Goal: Task Accomplishment & Management: Manage account settings

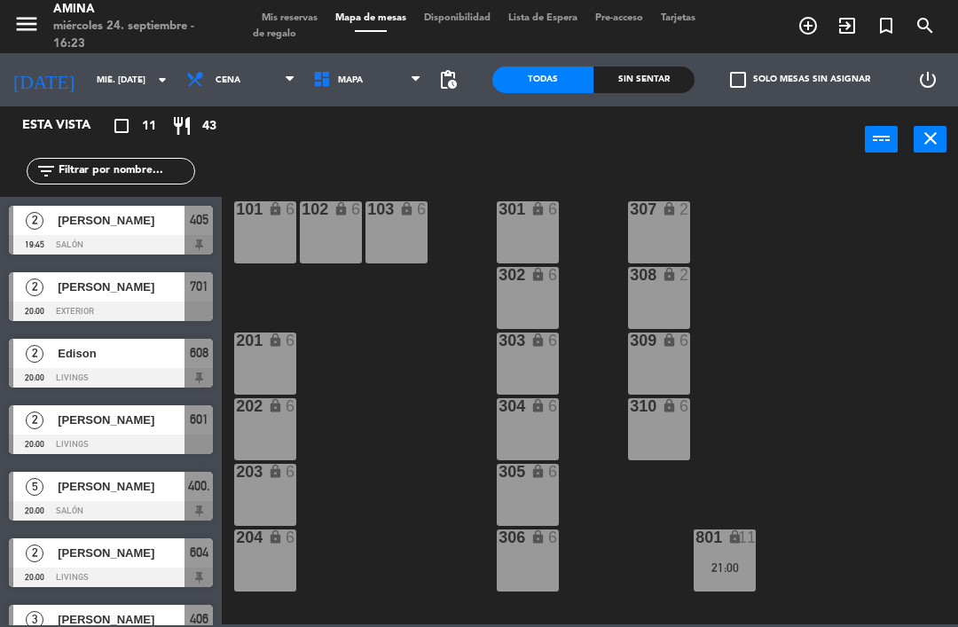
click at [119, 228] on span "[PERSON_NAME]" at bounding box center [121, 220] width 127 height 19
click at [153, 284] on span "[PERSON_NAME]" at bounding box center [121, 287] width 127 height 19
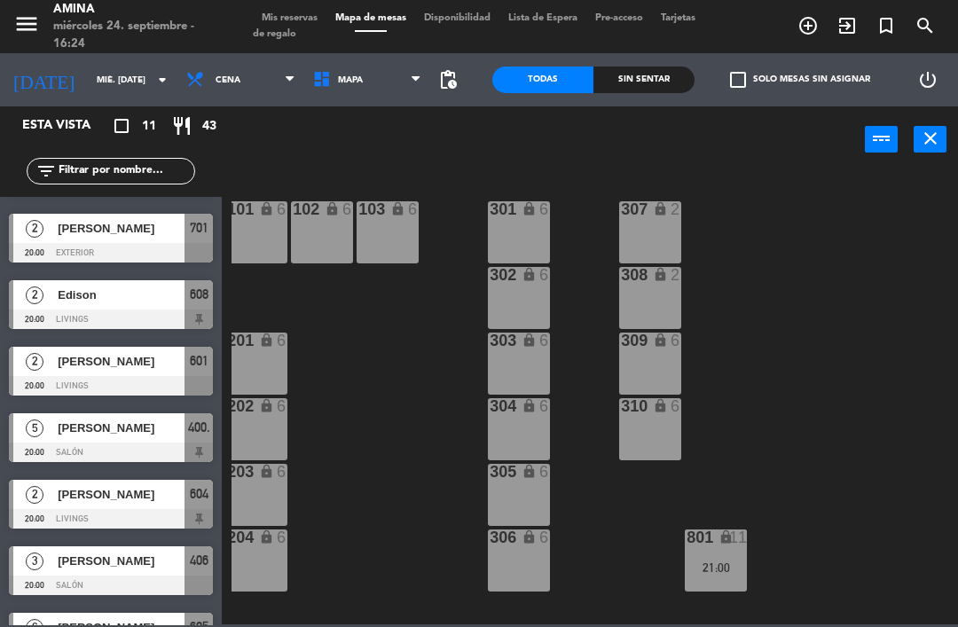
scroll to position [61, 0]
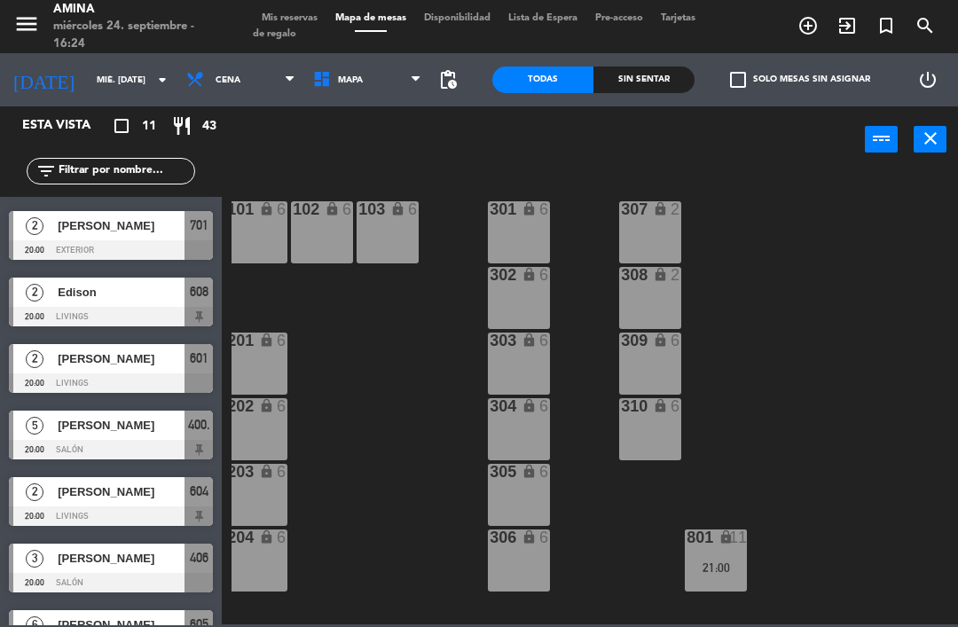
click at [140, 308] on div at bounding box center [111, 317] width 204 height 20
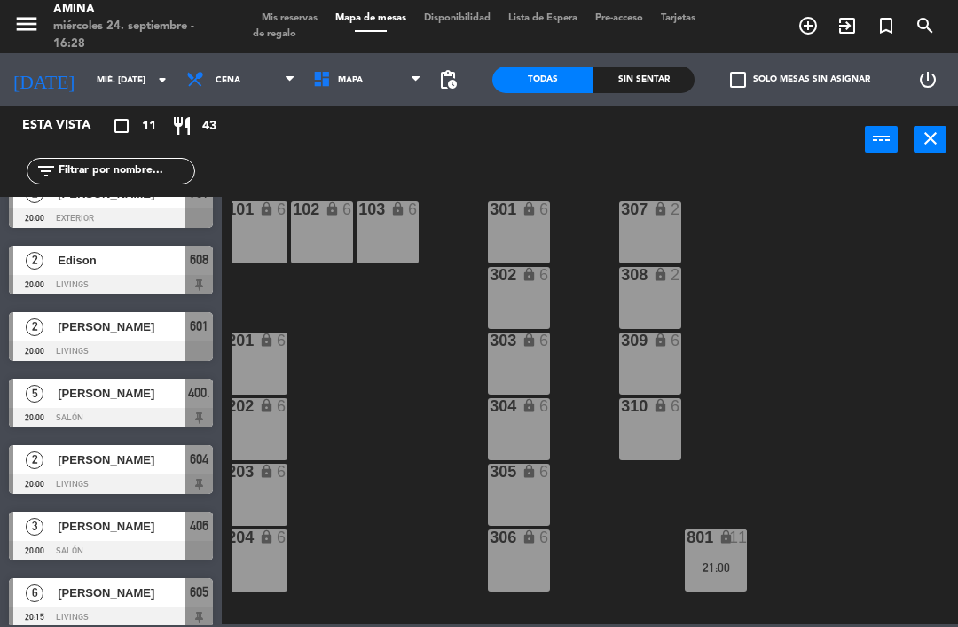
scroll to position [102, 0]
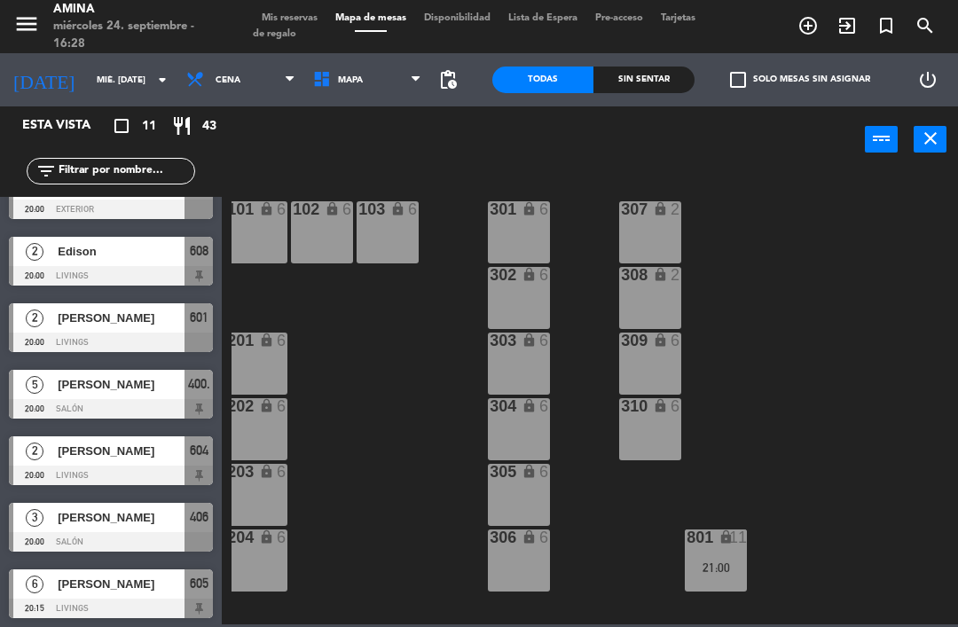
click at [161, 326] on span "[PERSON_NAME]" at bounding box center [121, 318] width 127 height 19
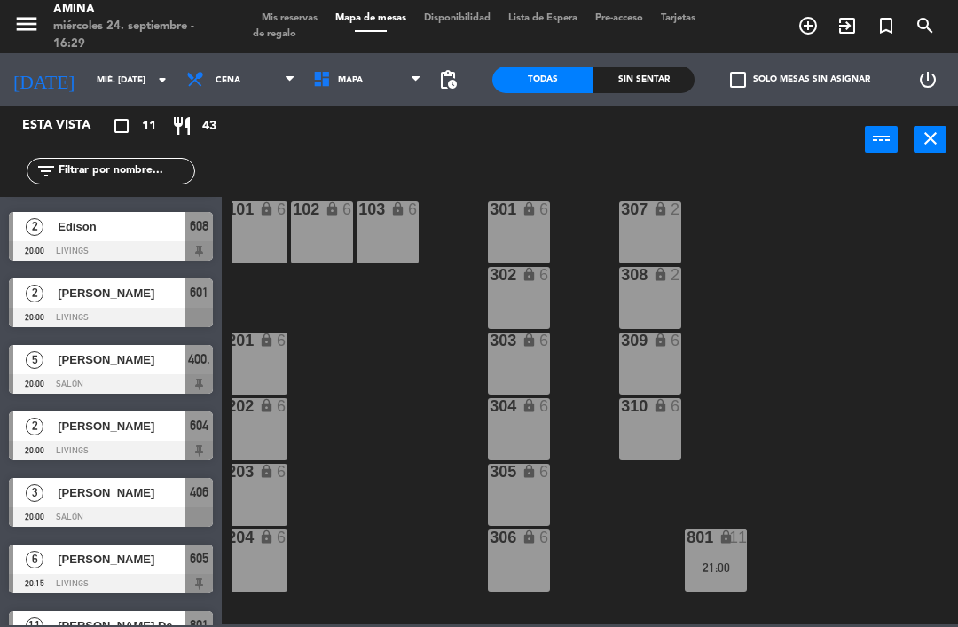
scroll to position [128, 0]
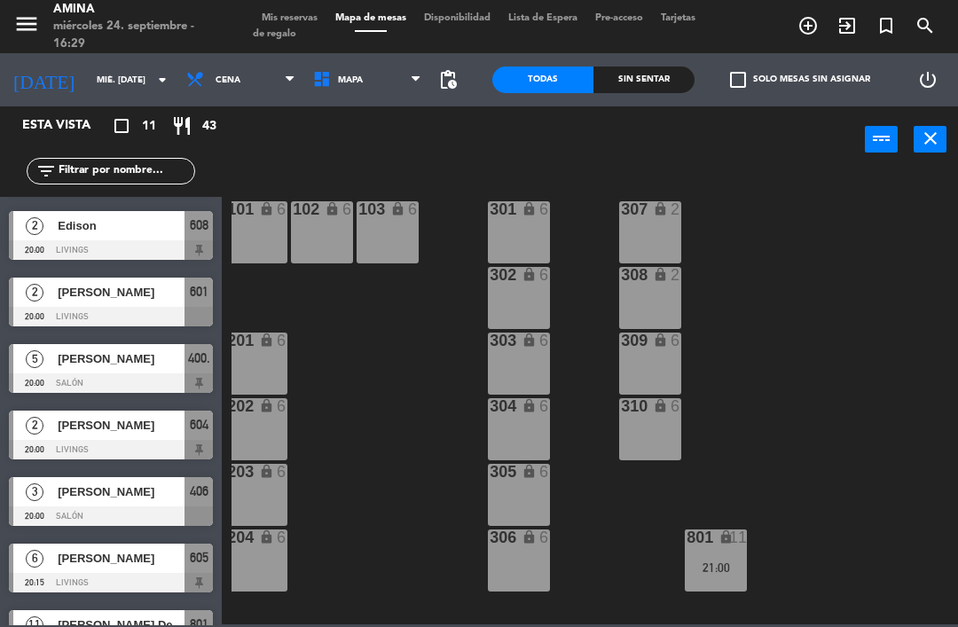
click at [141, 372] on div "[PERSON_NAME]" at bounding box center [120, 358] width 129 height 29
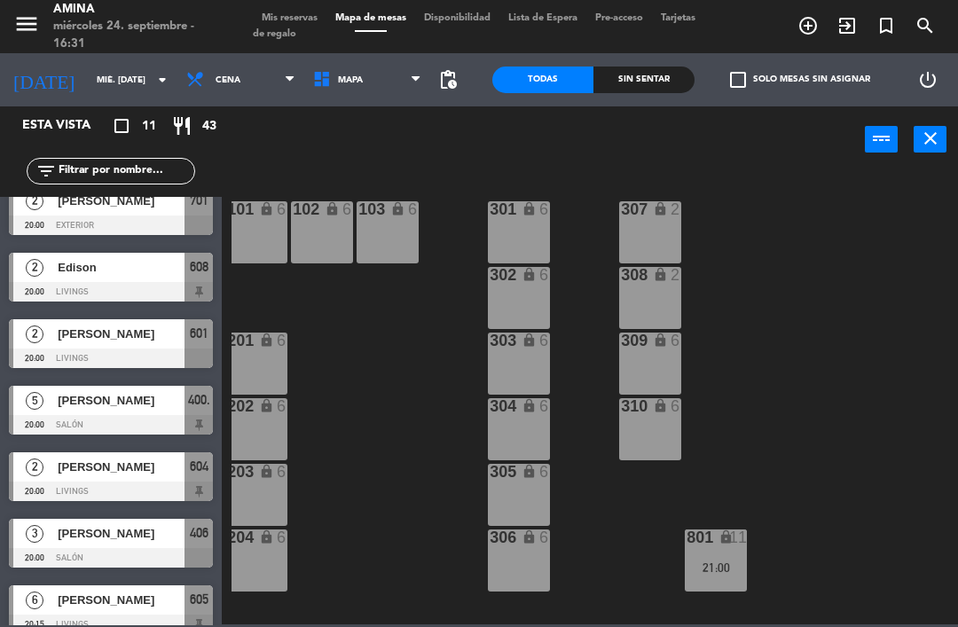
scroll to position [145, 0]
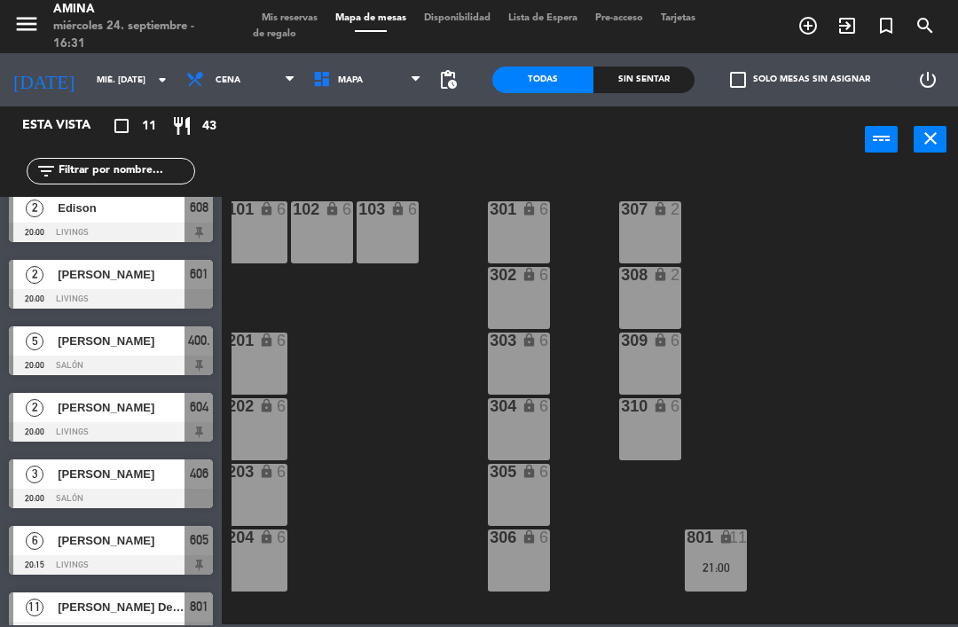
click at [136, 419] on div "[PERSON_NAME]" at bounding box center [120, 407] width 129 height 29
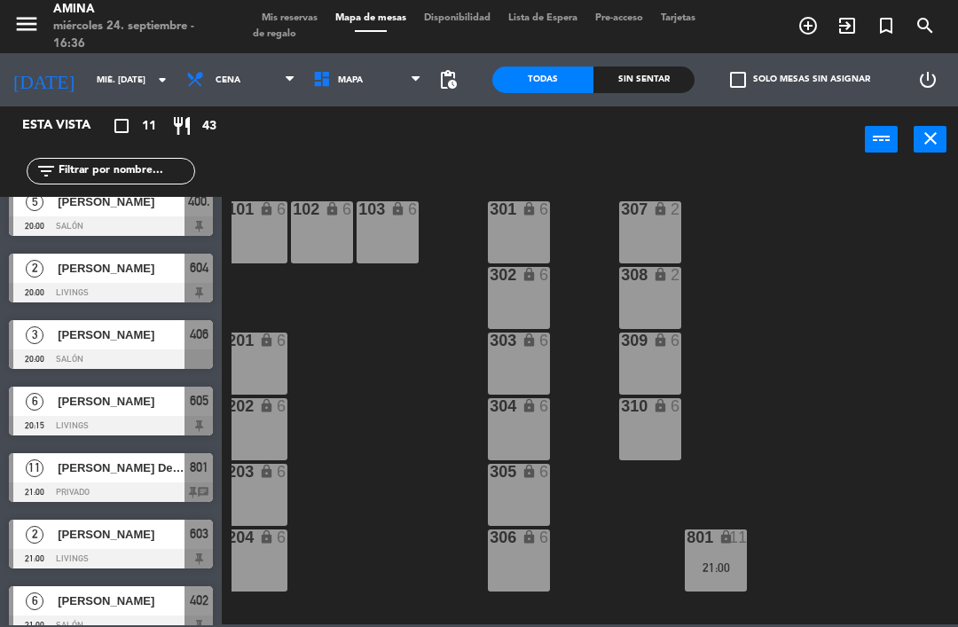
scroll to position [286, 0]
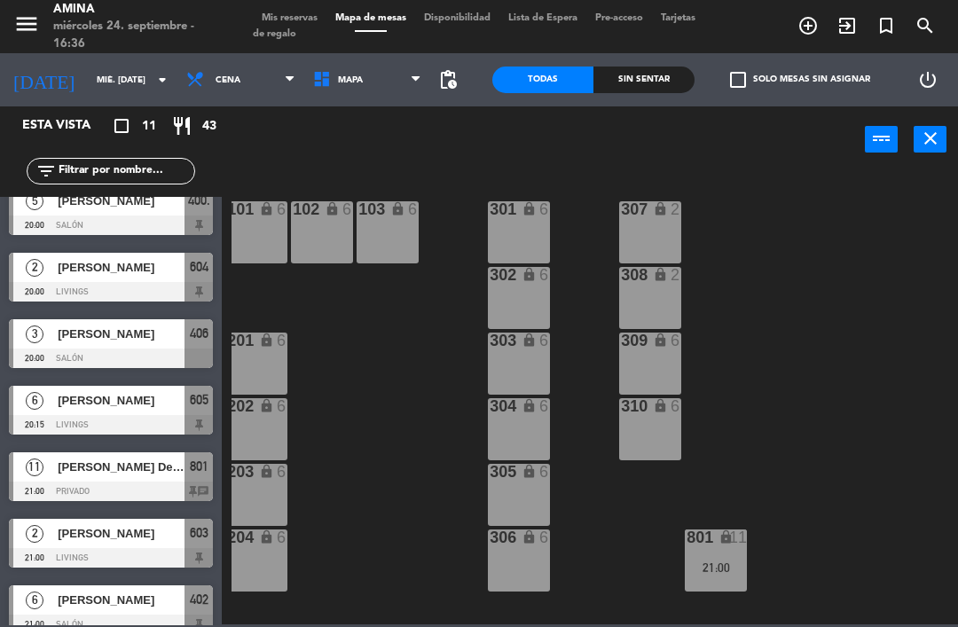
click at [153, 336] on span "[PERSON_NAME]" at bounding box center [121, 334] width 127 height 19
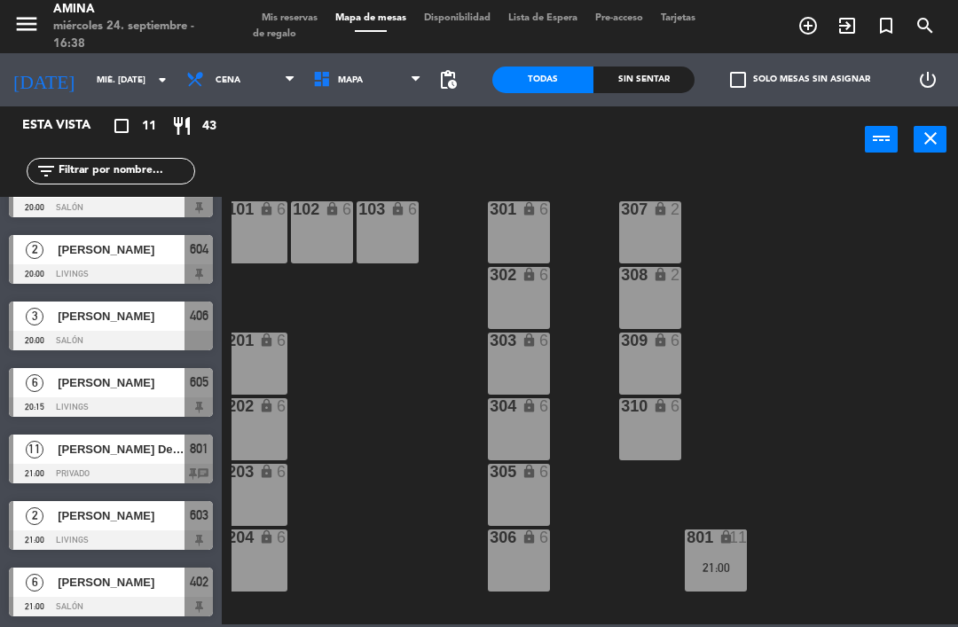
scroll to position [303, 0]
click at [126, 535] on div at bounding box center [111, 540] width 204 height 20
click at [148, 563] on div "6 [PERSON_NAME] 21:00 Salón 402" at bounding box center [111, 592] width 222 height 67
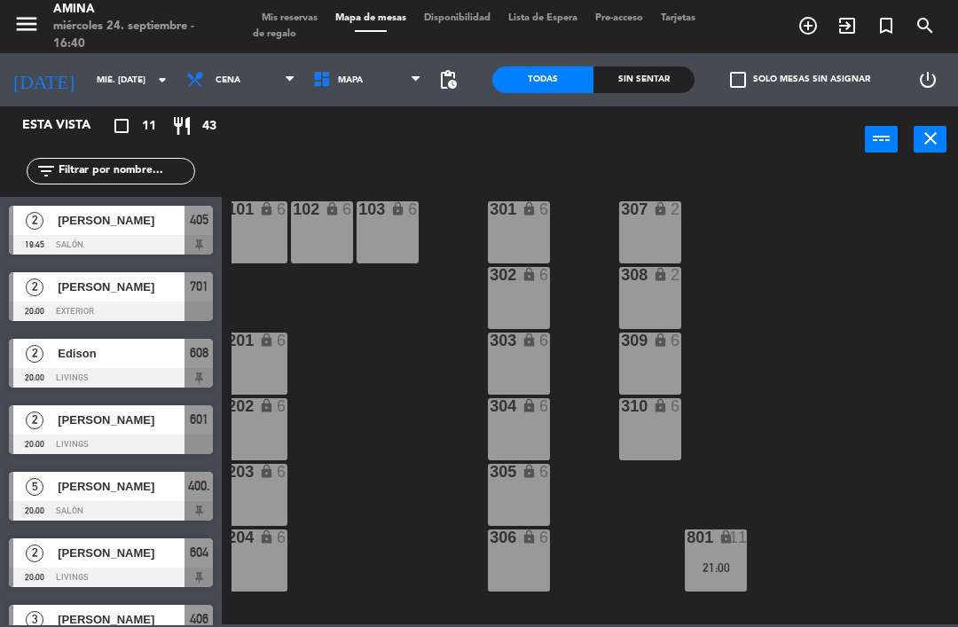
scroll to position [197, 0]
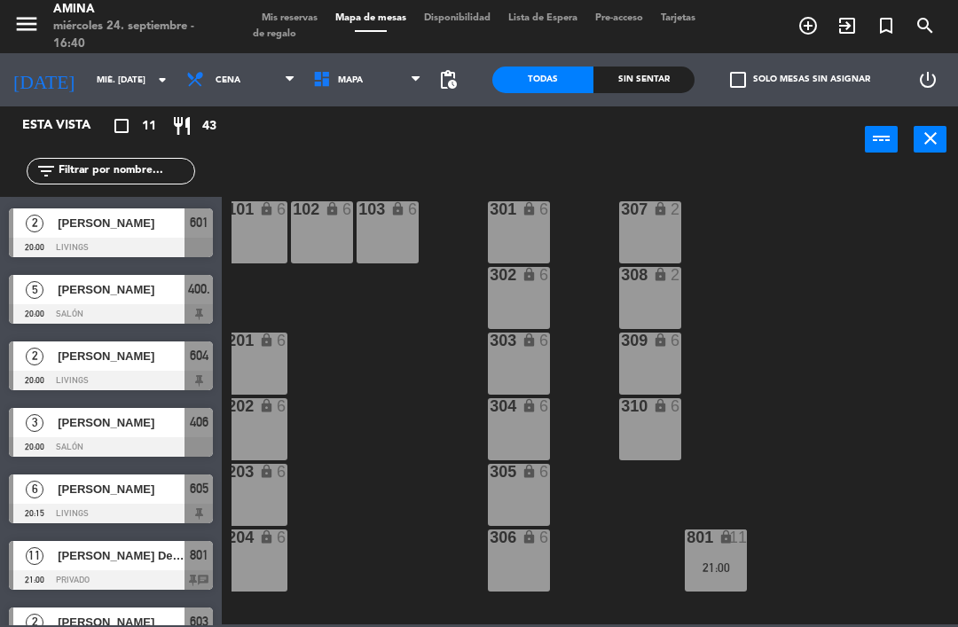
click at [296, 19] on span "Mis reservas" at bounding box center [290, 18] width 74 height 10
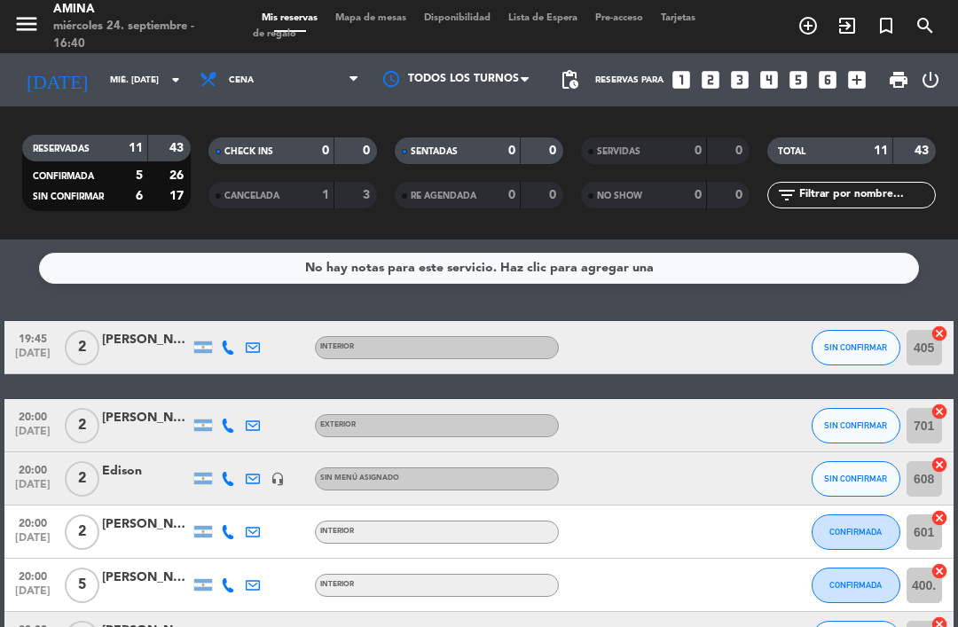
click at [150, 355] on div at bounding box center [146, 357] width 89 height 14
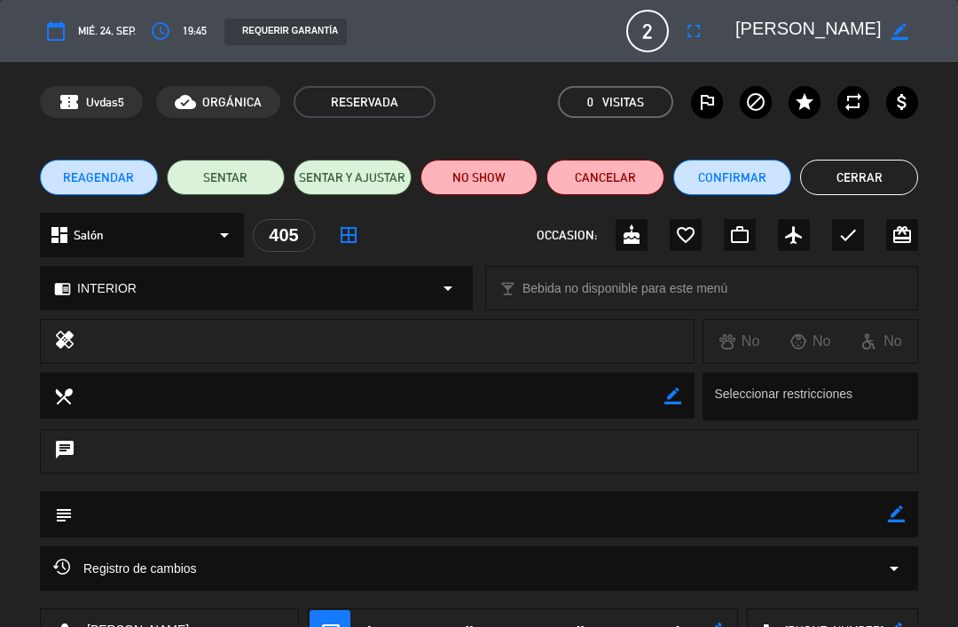
click at [872, 174] on button "Cerrar" at bounding box center [859, 177] width 118 height 35
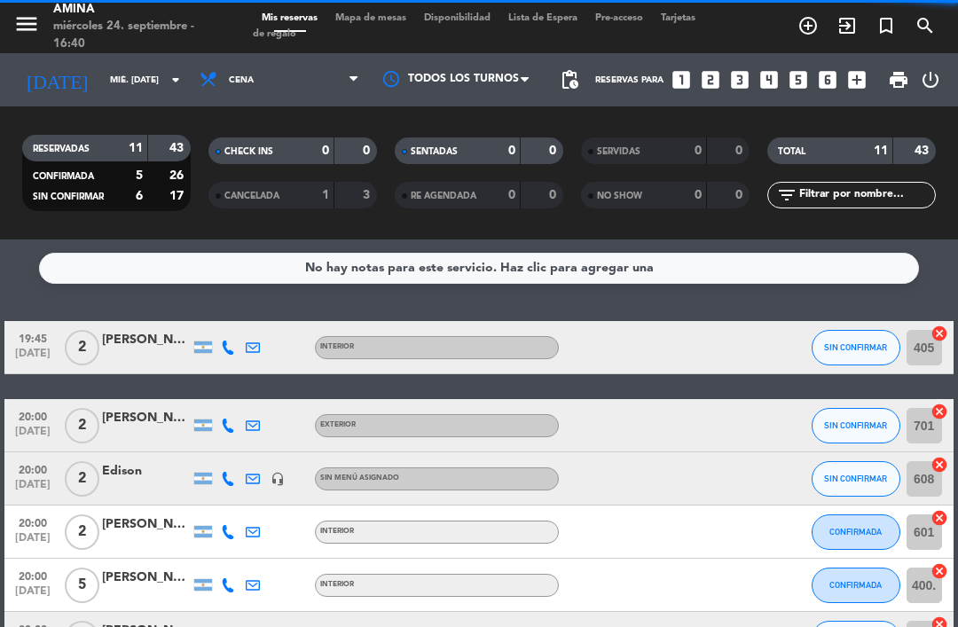
click at [855, 338] on button "SIN CONFIRMAR" at bounding box center [856, 347] width 89 height 35
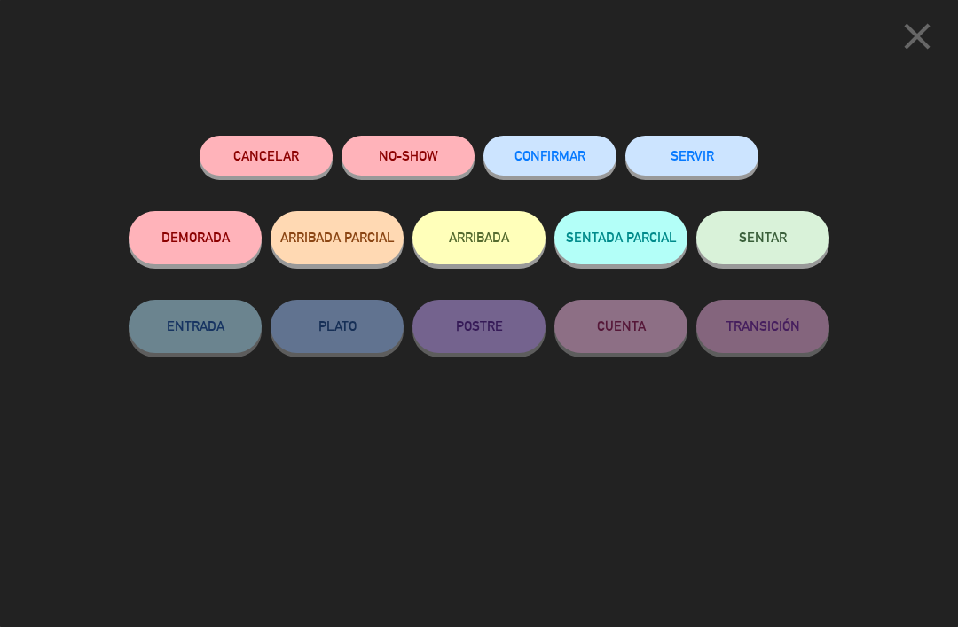
click at [553, 157] on span "CONFIRMAR" at bounding box center [549, 155] width 71 height 15
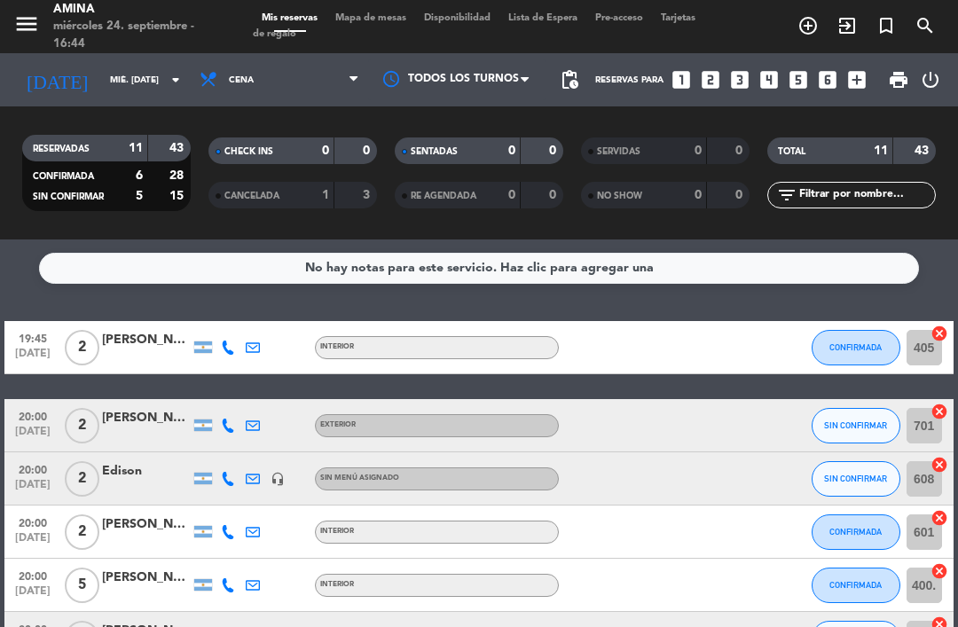
click at [260, 424] on icon at bounding box center [253, 426] width 14 height 14
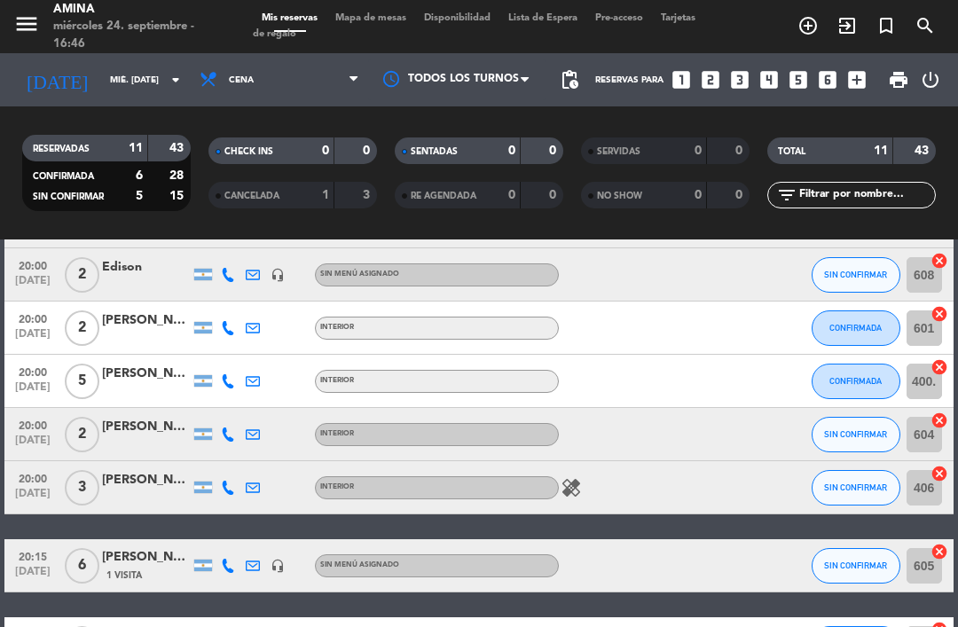
scroll to position [201, 0]
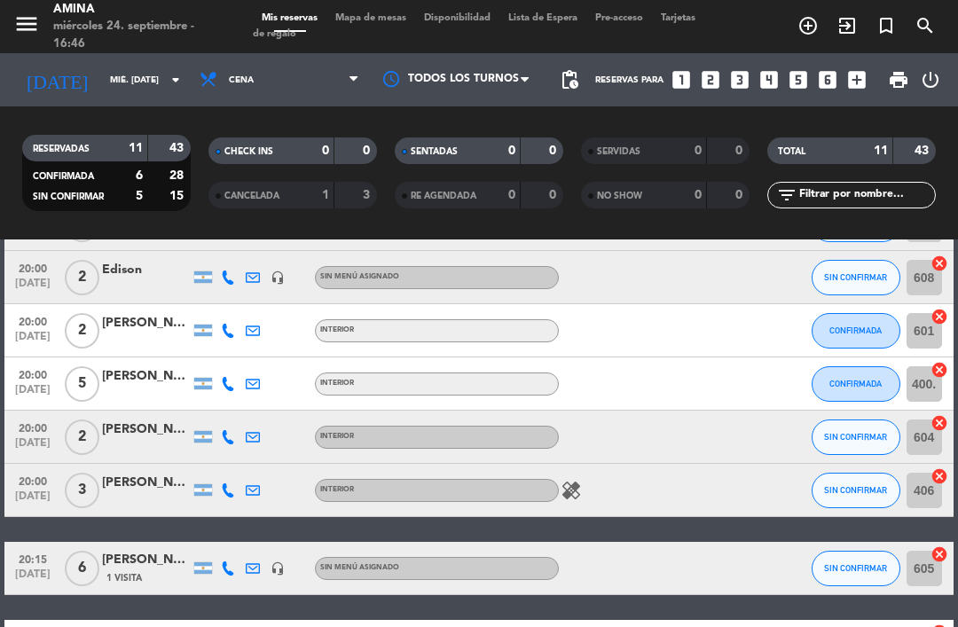
click at [256, 496] on icon at bounding box center [253, 490] width 14 height 14
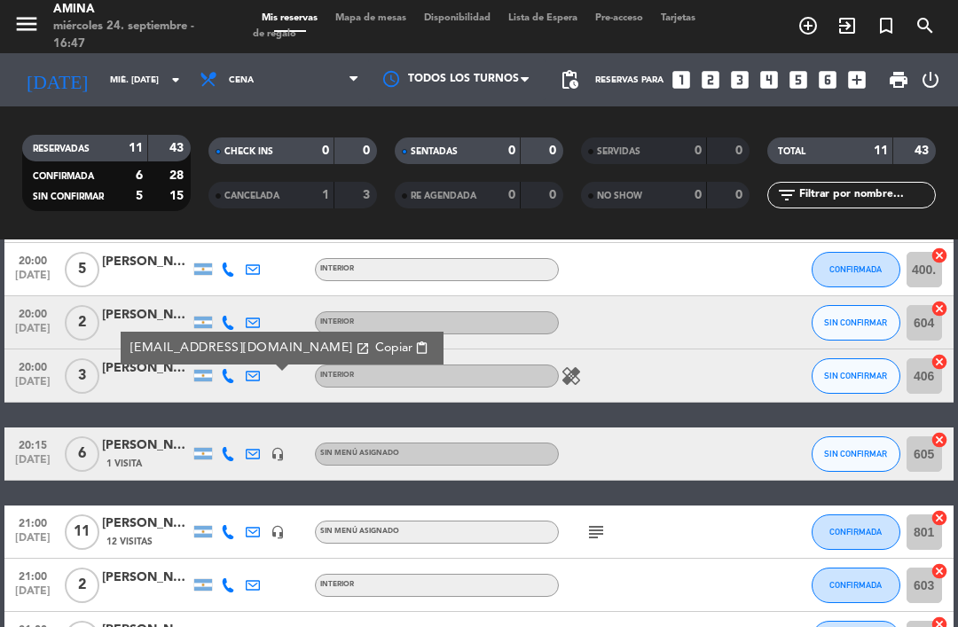
scroll to position [315, 0]
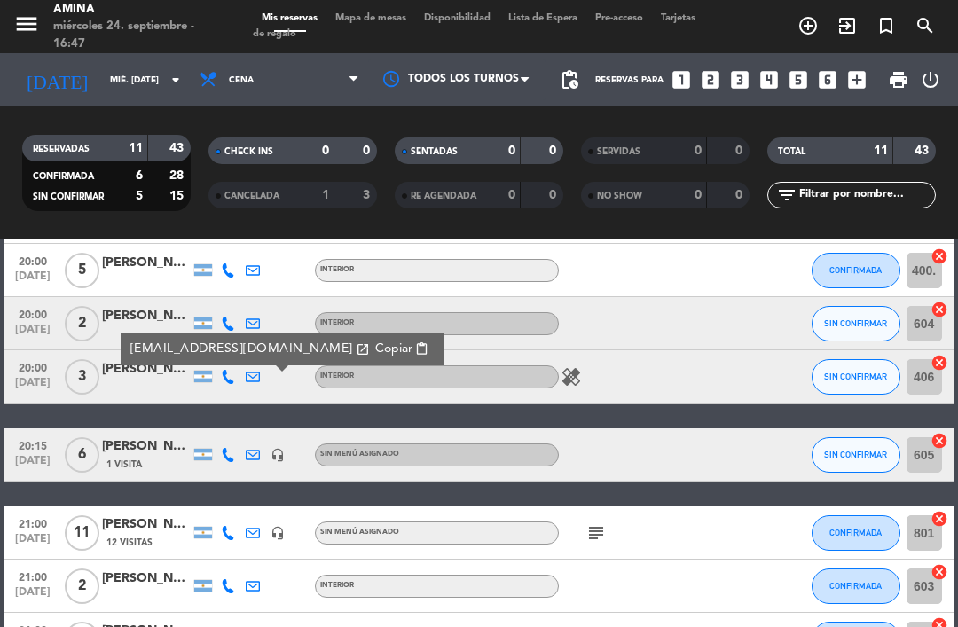
click at [852, 442] on button "SIN CONFIRMAR" at bounding box center [856, 454] width 89 height 35
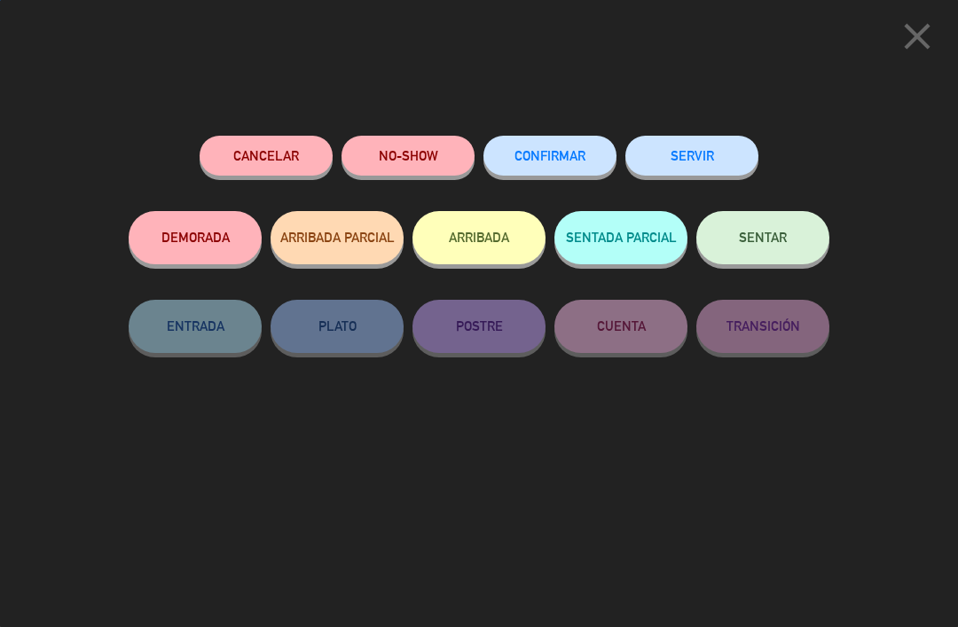
click at [575, 161] on button "CONFIRMAR" at bounding box center [549, 156] width 133 height 40
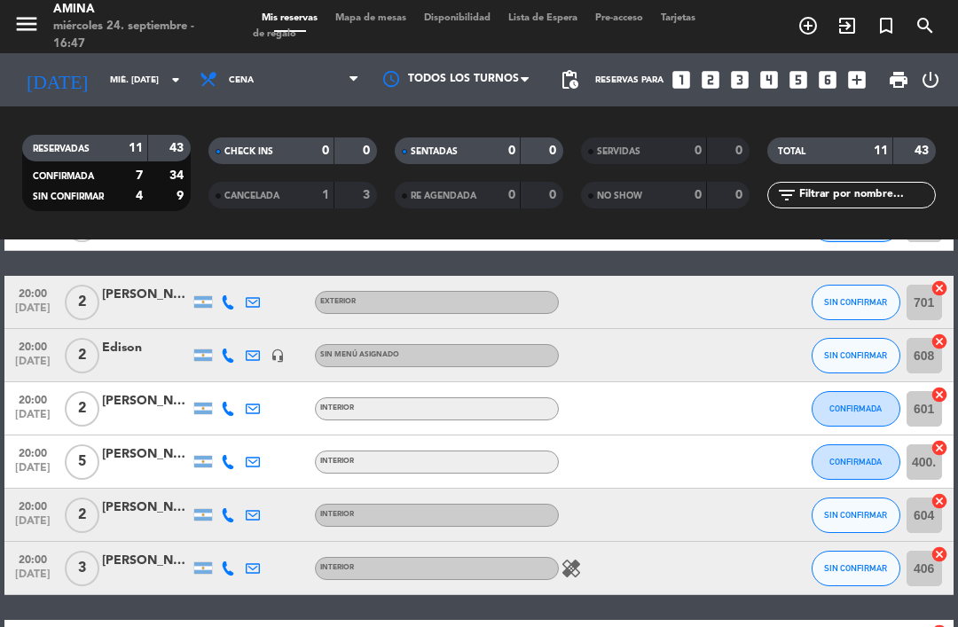
scroll to position [126, 0]
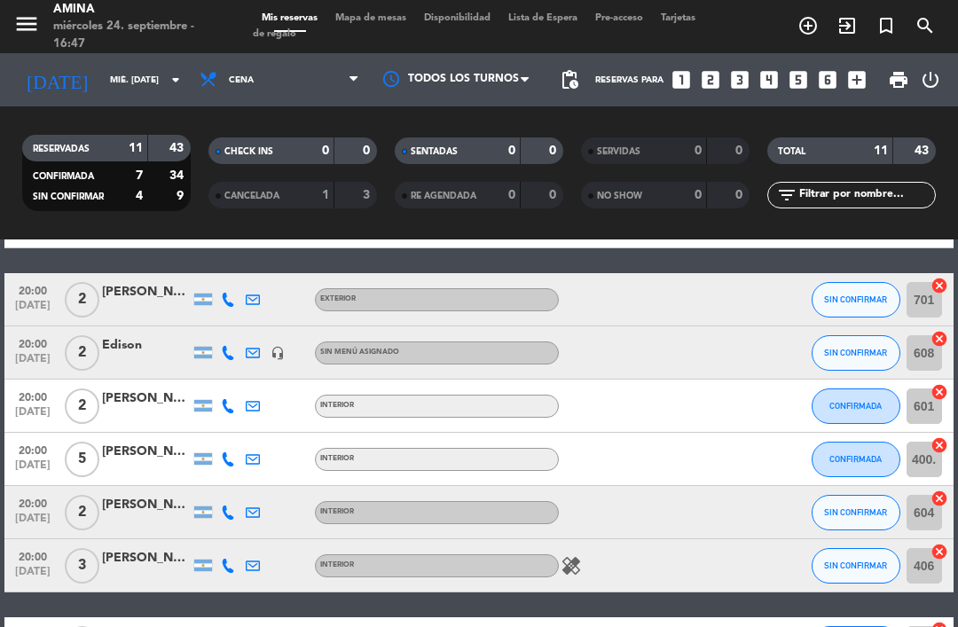
click at [253, 550] on div at bounding box center [252, 565] width 25 height 52
click at [250, 565] on icon at bounding box center [253, 566] width 14 height 14
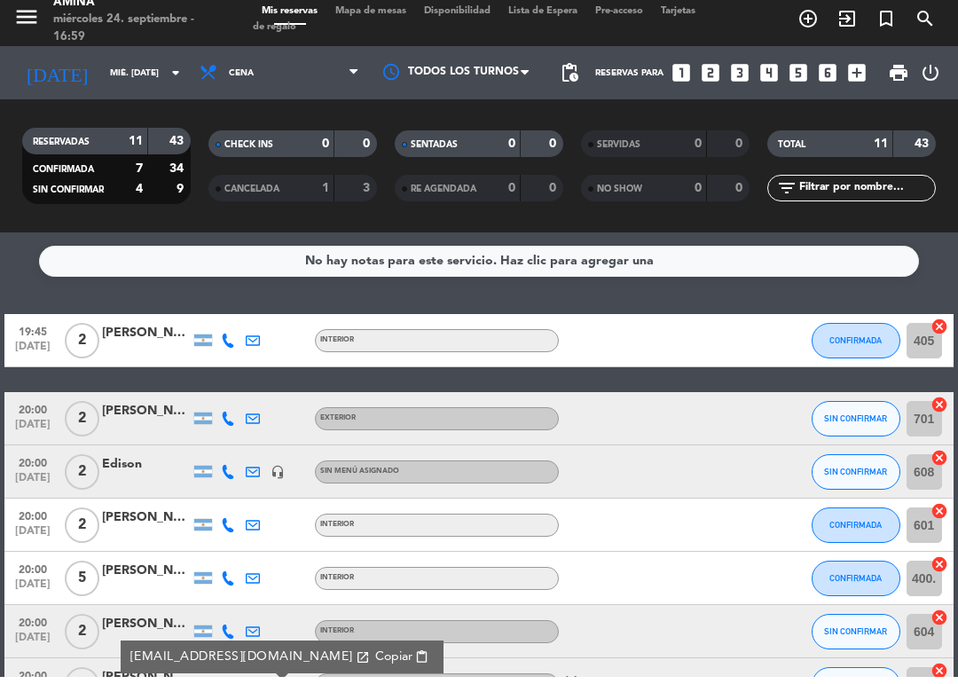
scroll to position [0, 0]
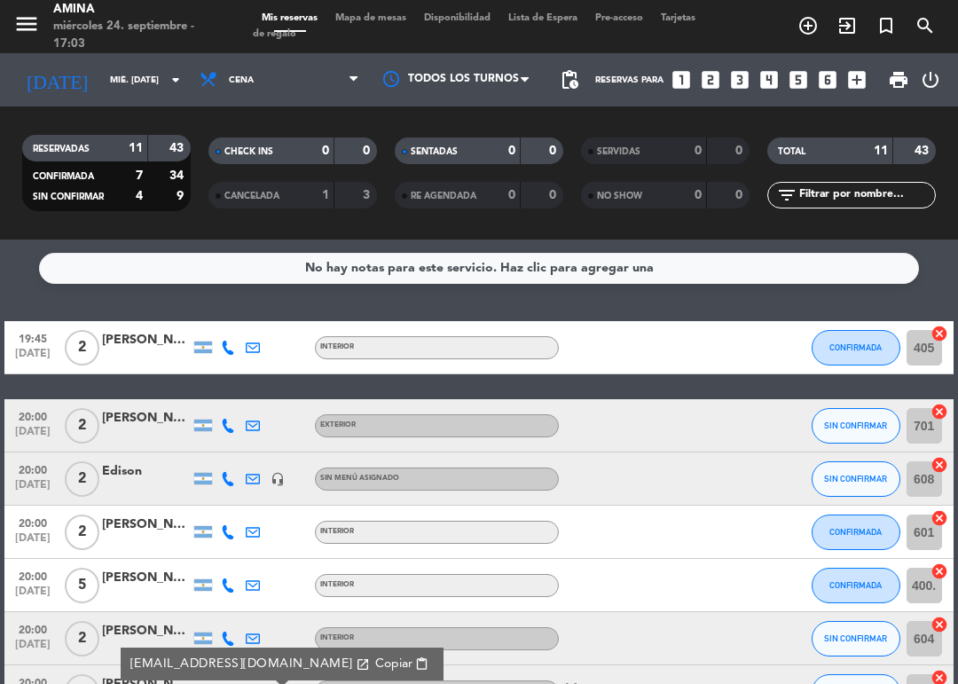
click at [394, 23] on span "Mapa de mesas" at bounding box center [370, 18] width 89 height 10
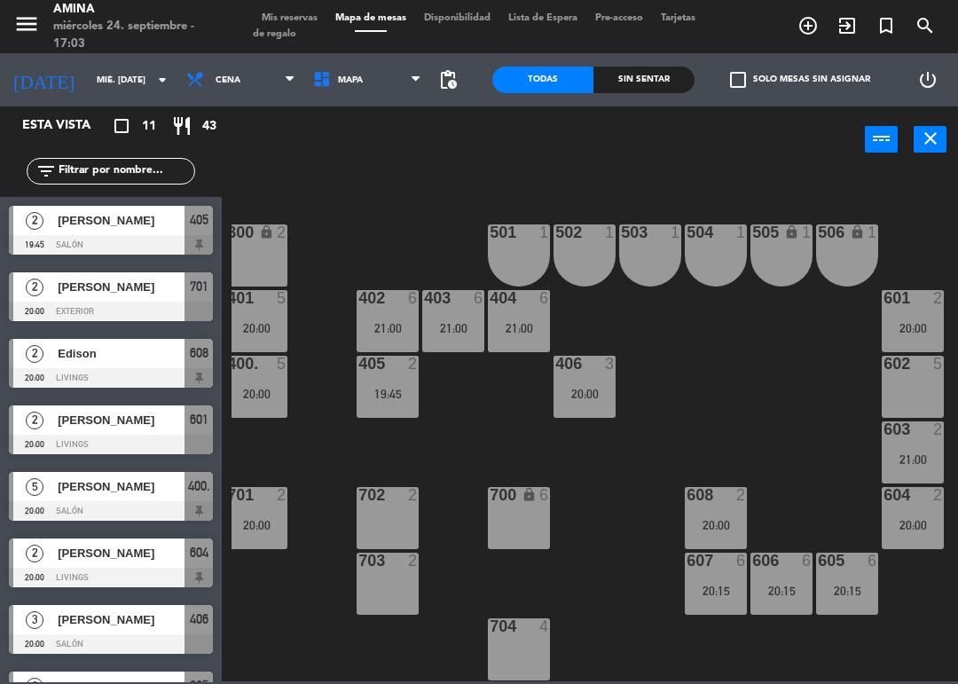
scroll to position [436, 9]
click at [88, 75] on input "mié. [DATE]" at bounding box center [149, 80] width 122 height 27
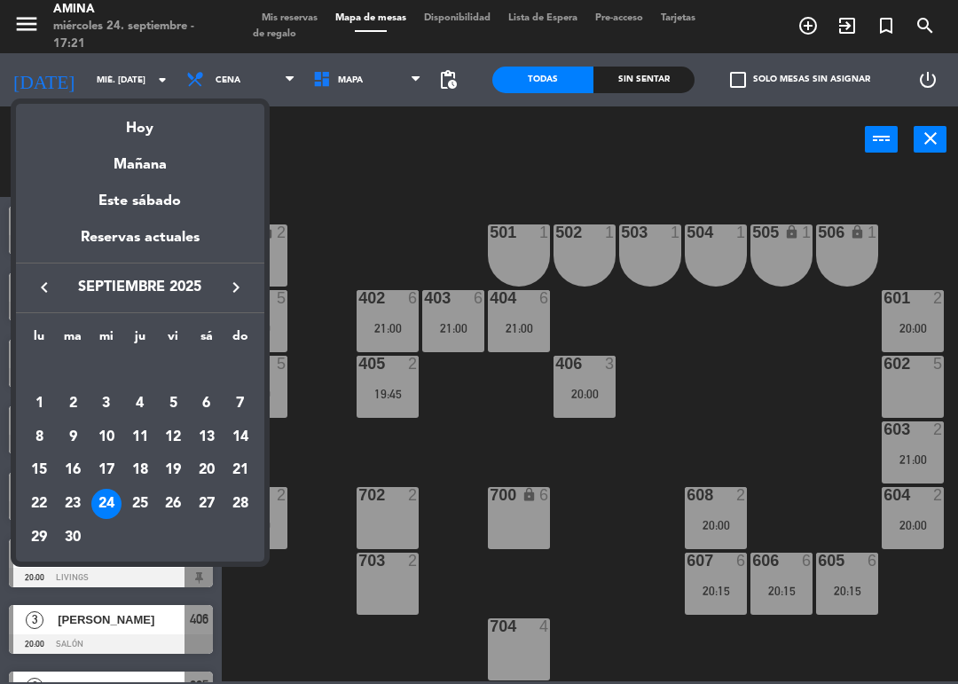
click at [374, 170] on div at bounding box center [479, 342] width 958 height 684
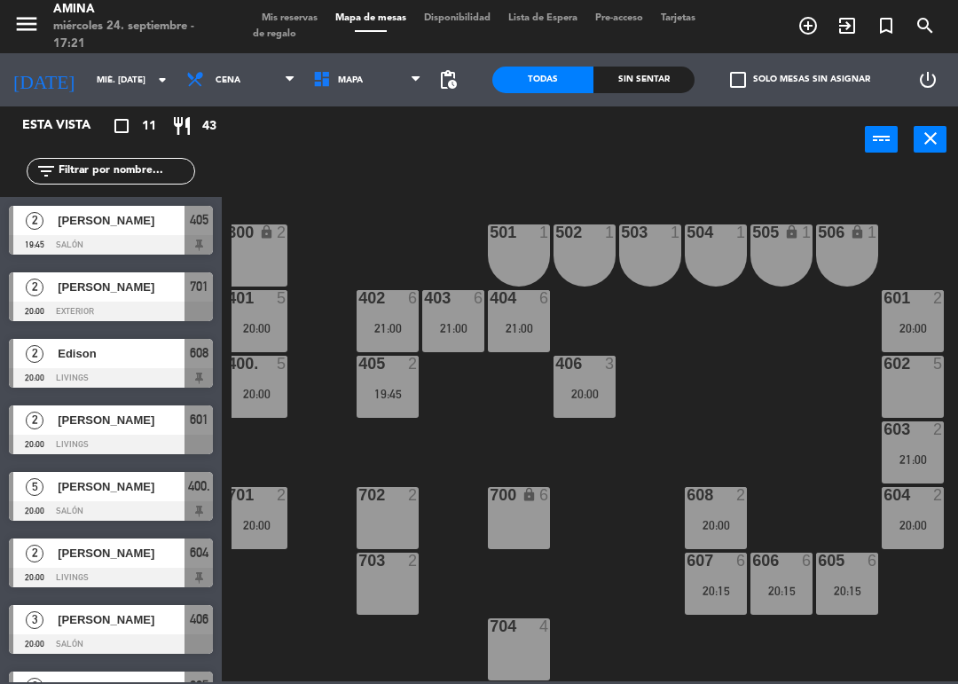
click at [291, 13] on span "Mis reservas" at bounding box center [290, 18] width 74 height 10
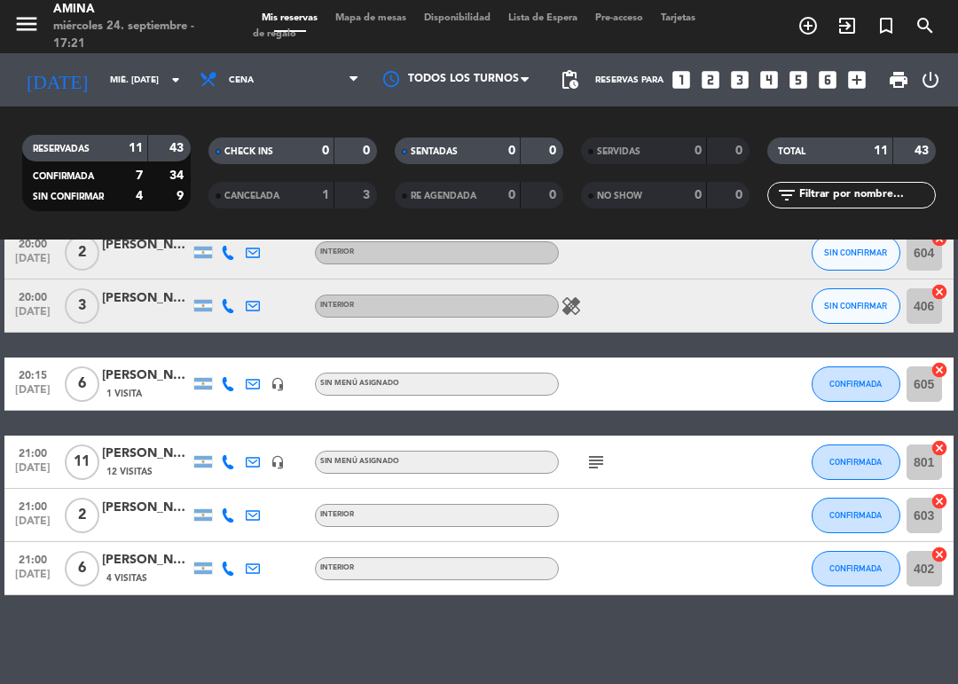
scroll to position [386, 0]
click at [588, 468] on icon "subject" at bounding box center [595, 462] width 21 height 21
click at [663, 625] on div "No hay notas para este servicio. Haz clic para agregar una 19:45 [DATE] 2 [PERS…" at bounding box center [479, 462] width 958 height 444
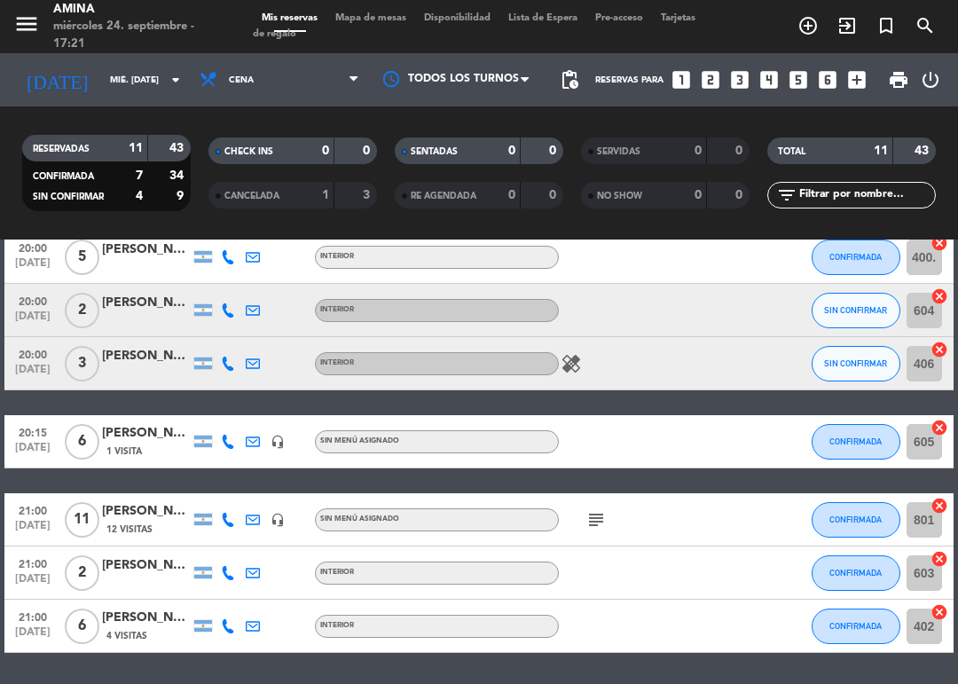
click at [588, 522] on icon "subject" at bounding box center [595, 519] width 21 height 21
click at [586, 526] on icon "subject" at bounding box center [595, 519] width 21 height 21
click at [592, 521] on icon "subject" at bounding box center [595, 519] width 21 height 21
click at [587, 525] on icon "subject" at bounding box center [595, 519] width 21 height 21
click at [592, 517] on icon "subject" at bounding box center [595, 519] width 21 height 21
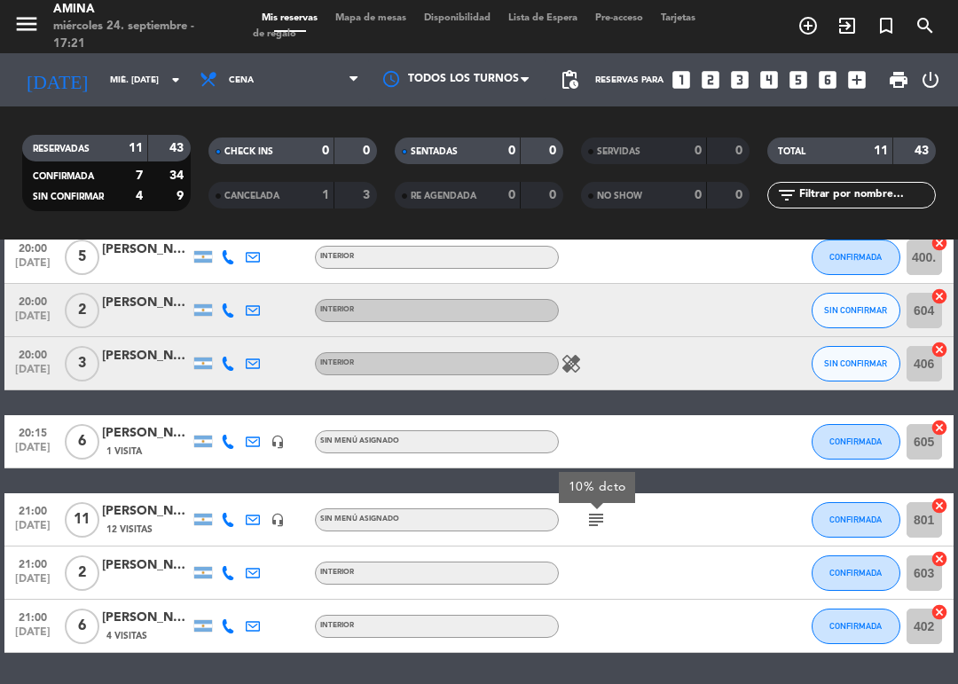
click at [381, 23] on span "Mapa de mesas" at bounding box center [370, 18] width 89 height 10
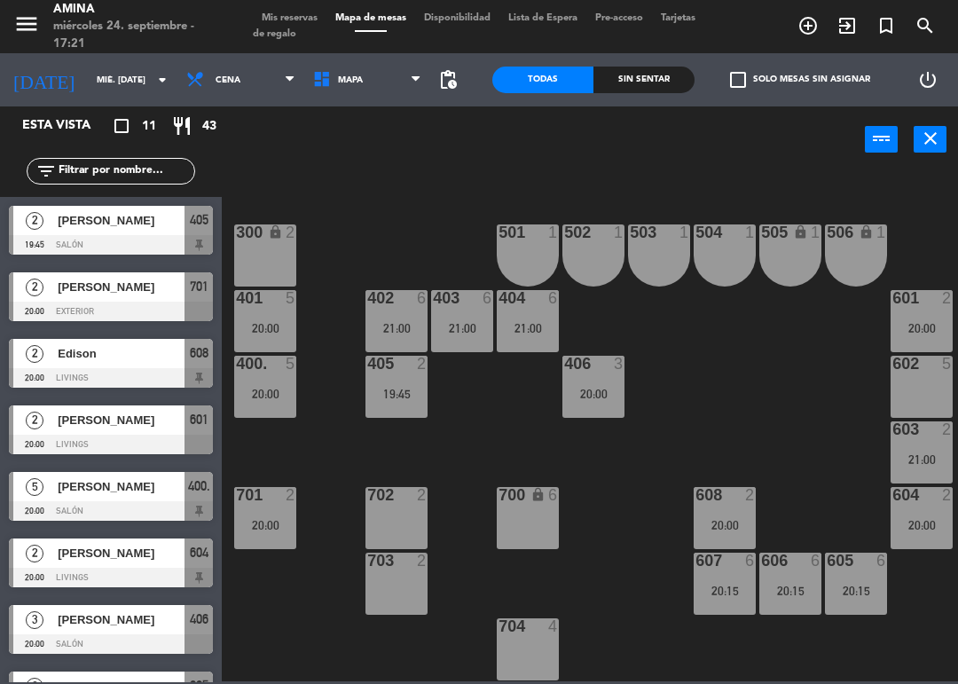
scroll to position [436, 0]
click at [925, 382] on div "602 5" at bounding box center [922, 387] width 62 height 62
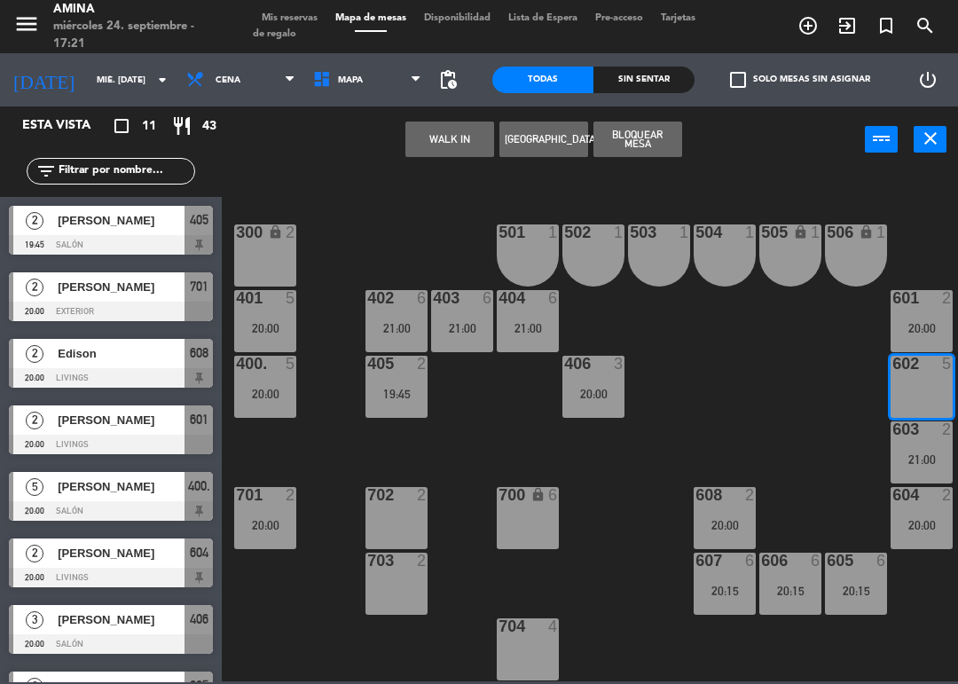
click at [548, 142] on button "[GEOGRAPHIC_DATA]" at bounding box center [543, 139] width 89 height 35
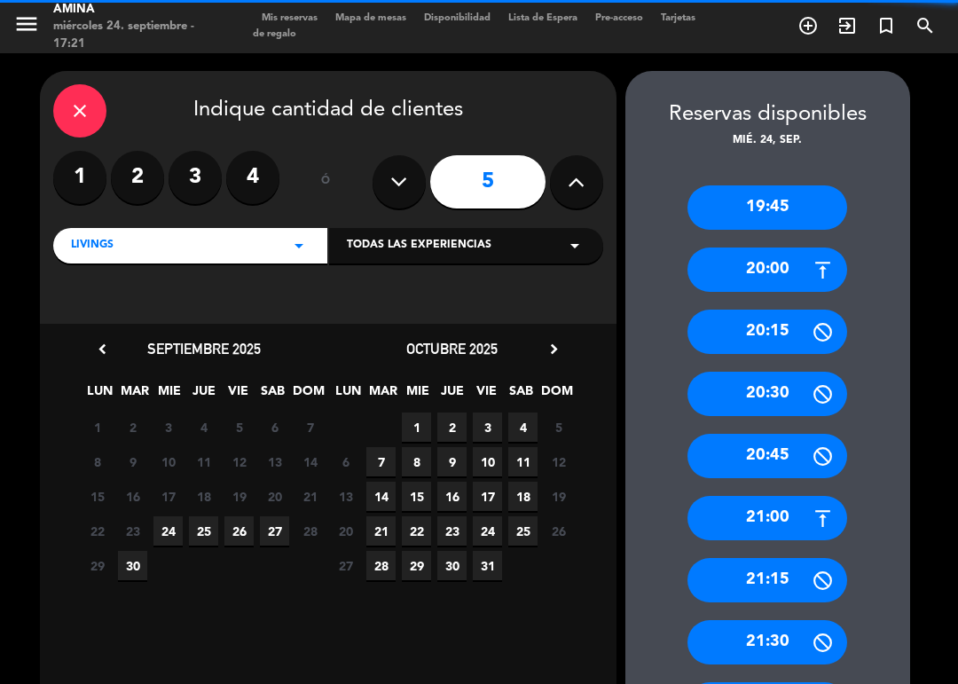
click at [378, 181] on button at bounding box center [399, 181] width 53 height 53
click at [255, 184] on label "4" at bounding box center [252, 177] width 53 height 53
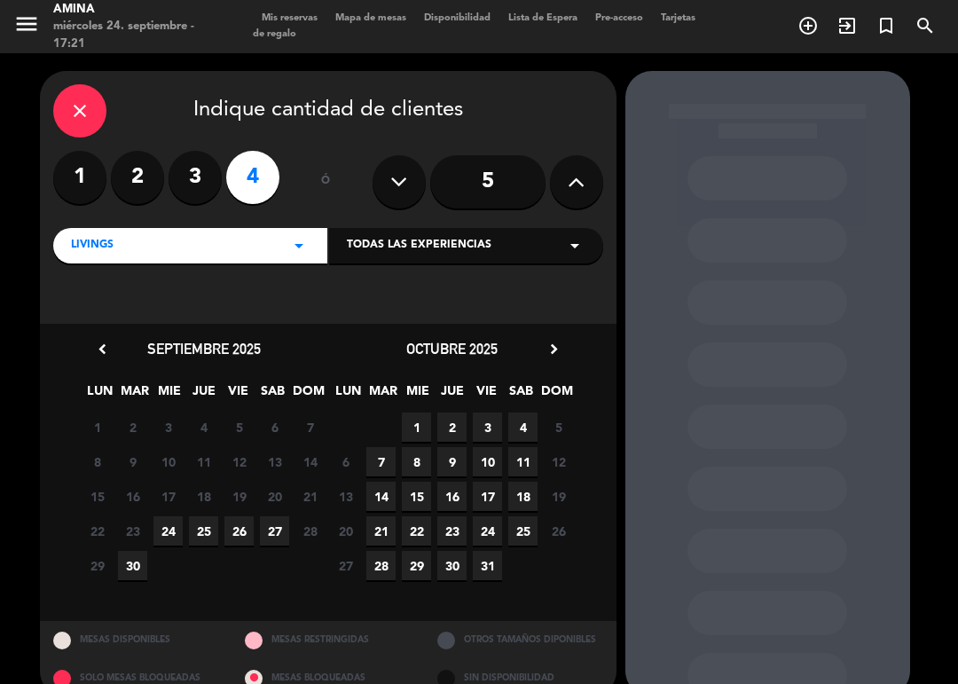
click at [164, 525] on span "24" at bounding box center [167, 530] width 29 height 29
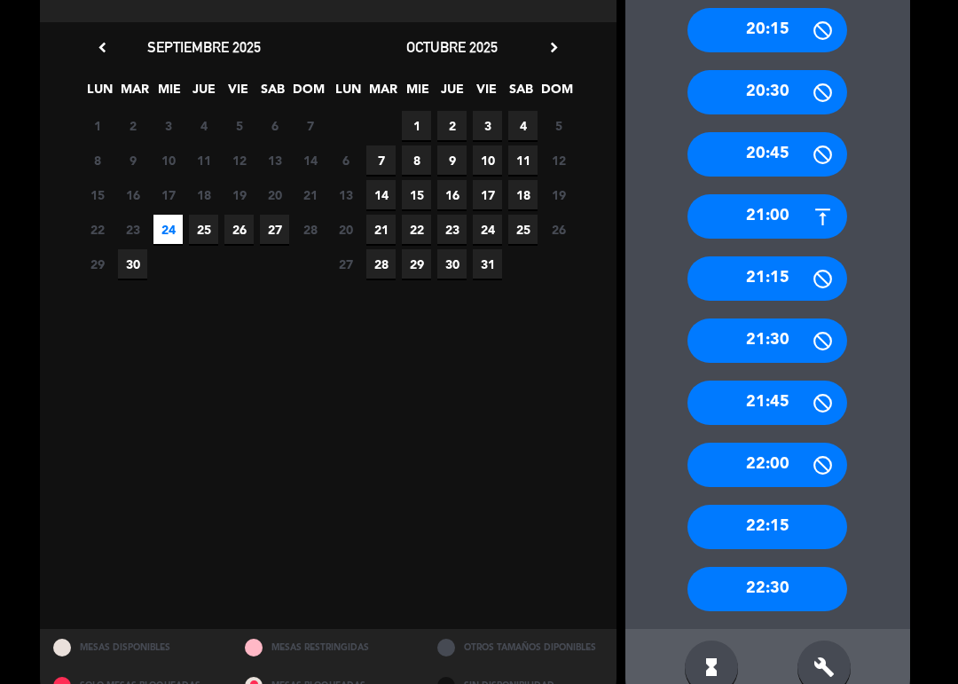
scroll to position [302, 0]
click at [789, 533] on div "22:15" at bounding box center [767, 527] width 160 height 44
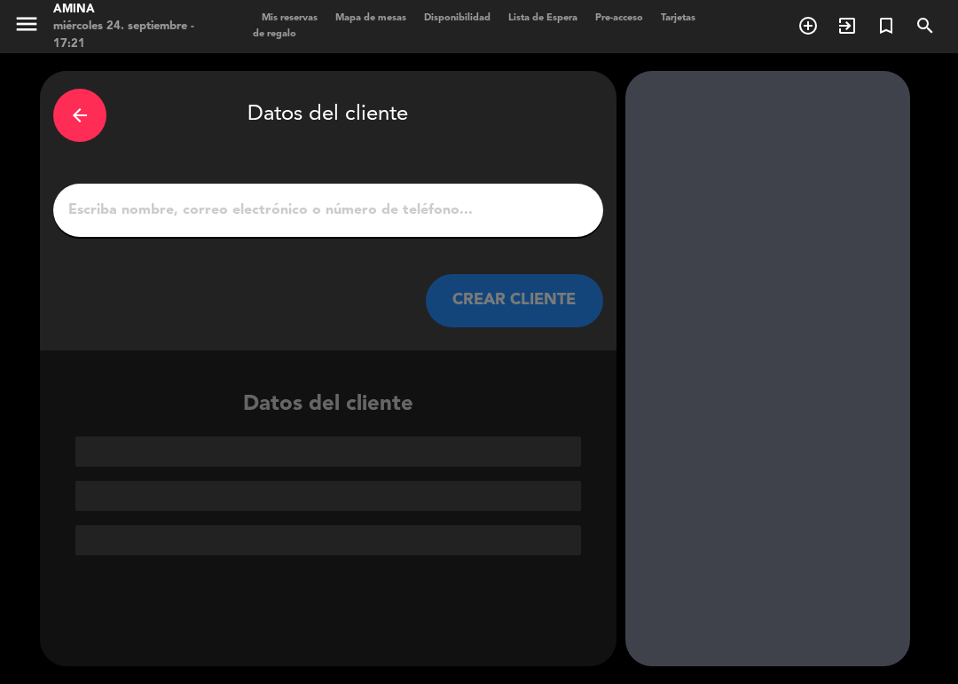
scroll to position [0, 0]
click at [463, 223] on input "1" at bounding box center [328, 210] width 523 height 25
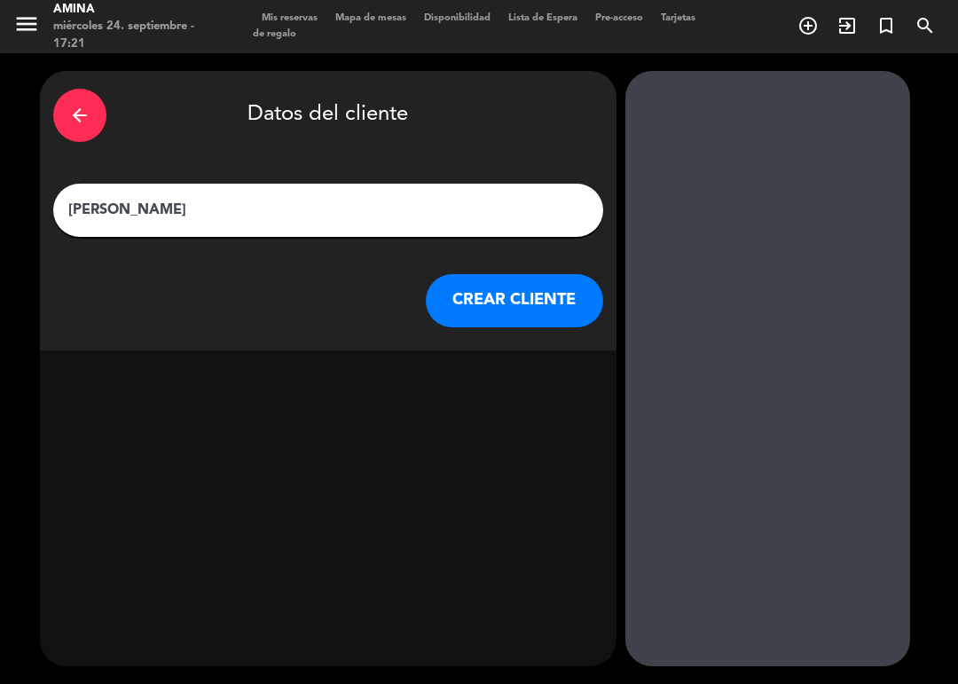
type input "[PERSON_NAME]"
click at [546, 289] on button "CREAR CLIENTE" at bounding box center [514, 300] width 177 height 53
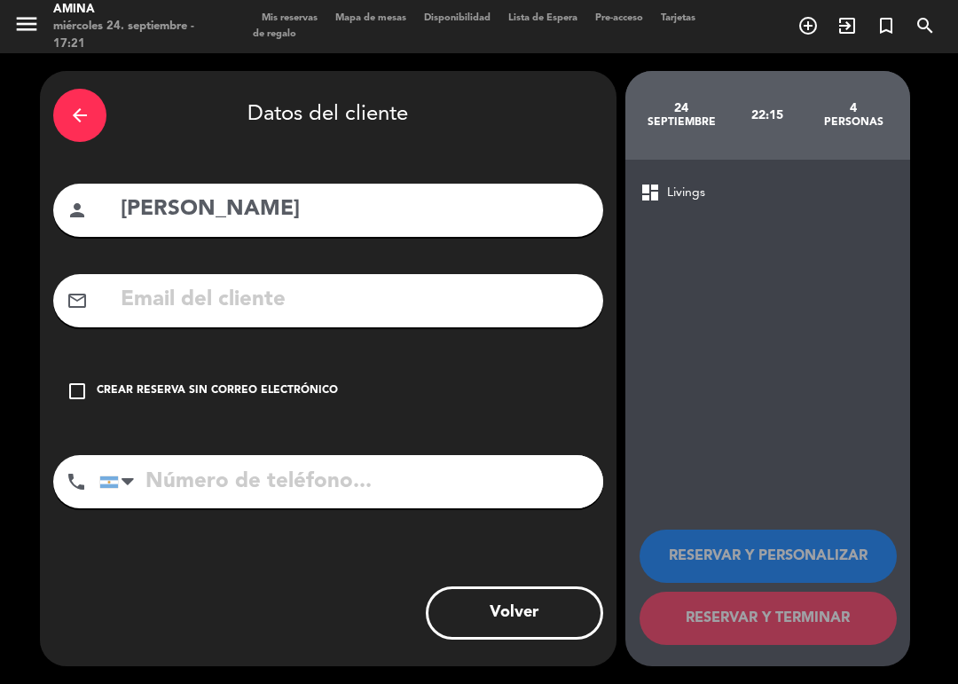
click at [114, 392] on div "Crear reserva sin correo electrónico" at bounding box center [217, 391] width 241 height 18
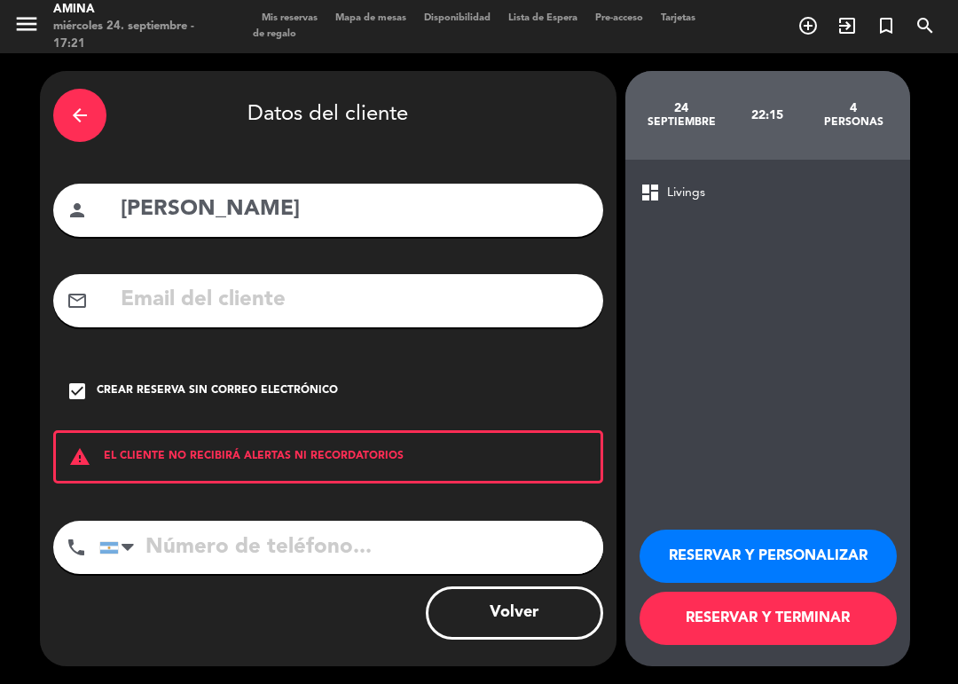
click at [815, 553] on button "RESERVAR Y PERSONALIZAR" at bounding box center [768, 556] width 257 height 53
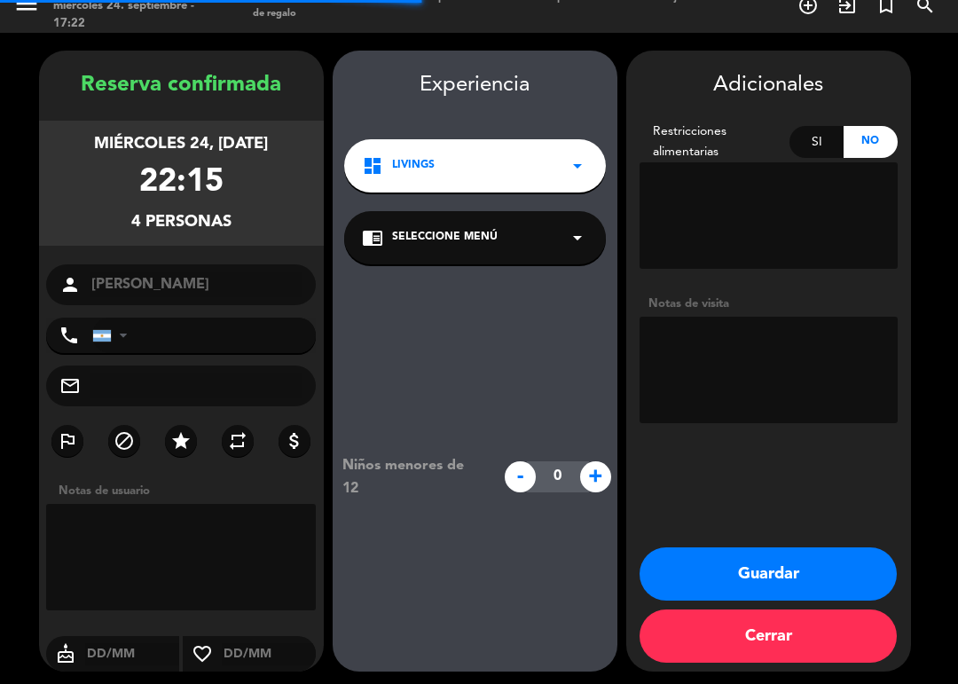
scroll to position [25, 0]
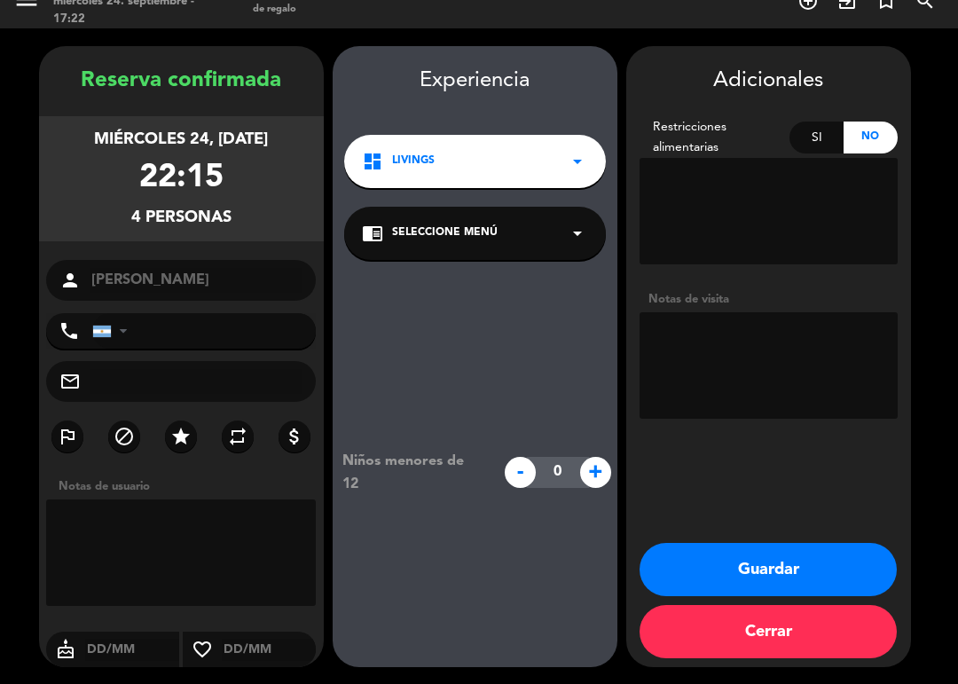
click at [797, 341] on textarea at bounding box center [769, 365] width 258 height 106
type textarea "2 postres INV"
click at [832, 564] on button "Guardar" at bounding box center [768, 569] width 257 height 53
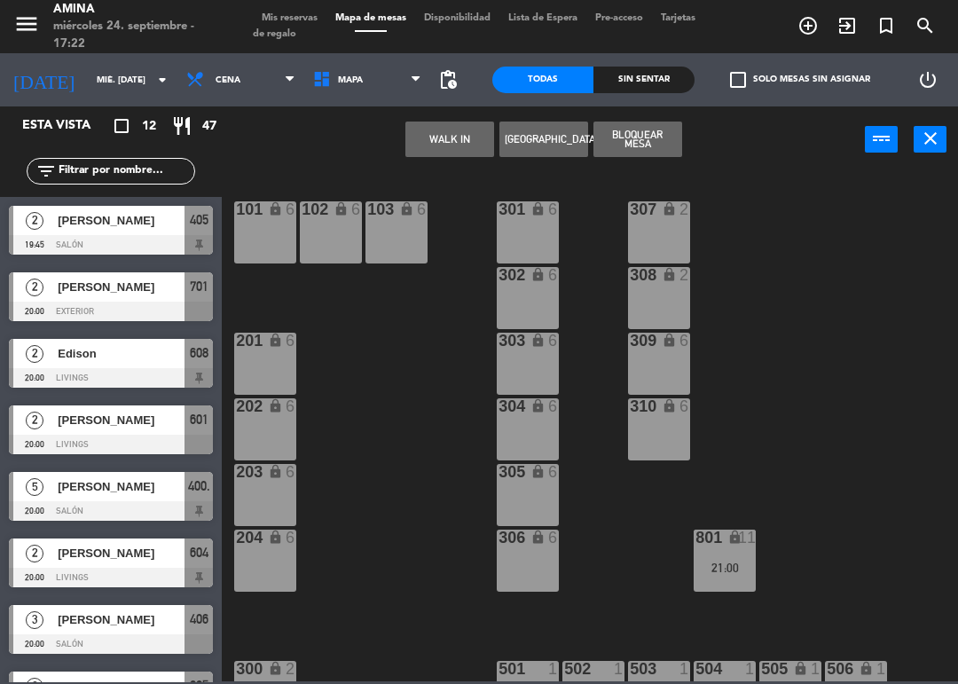
click at [283, 23] on span "Mis reservas" at bounding box center [290, 18] width 74 height 10
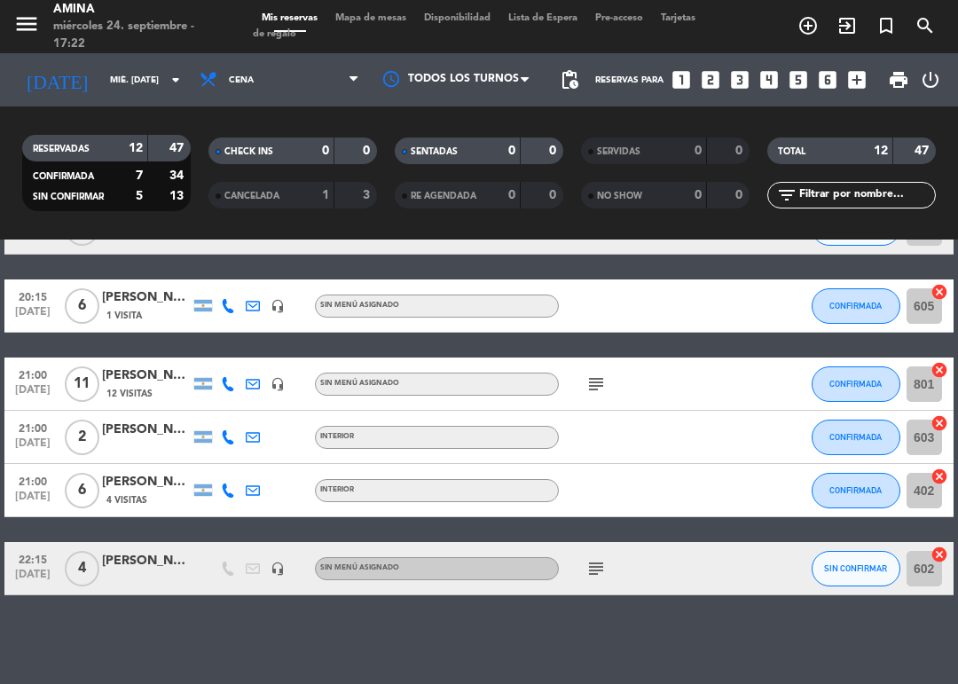
scroll to position [434, 0]
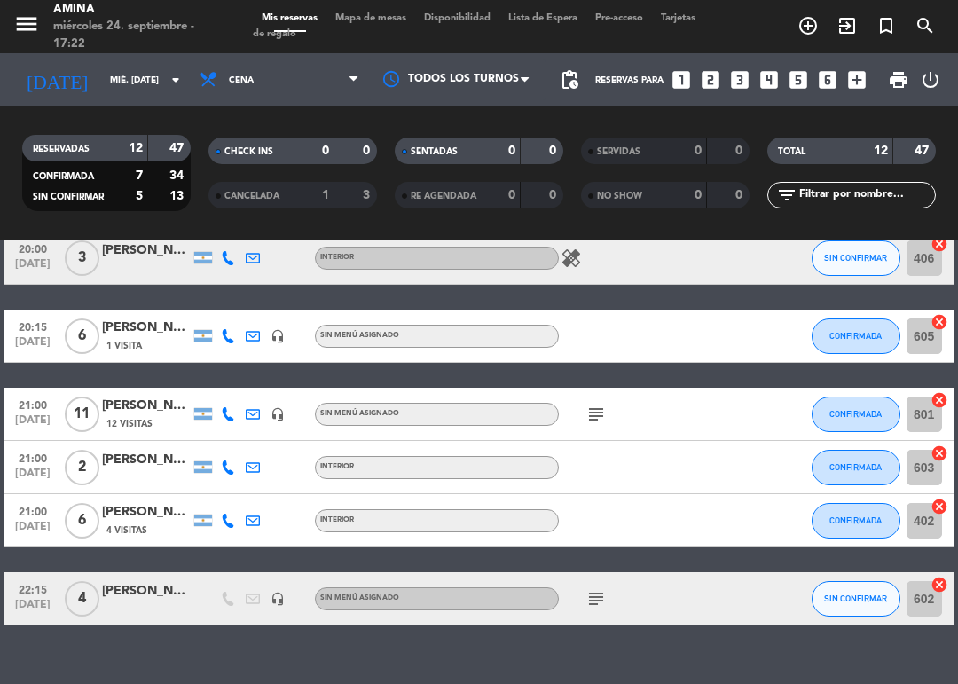
click at [829, 591] on button "SIN CONFIRMAR" at bounding box center [856, 598] width 89 height 35
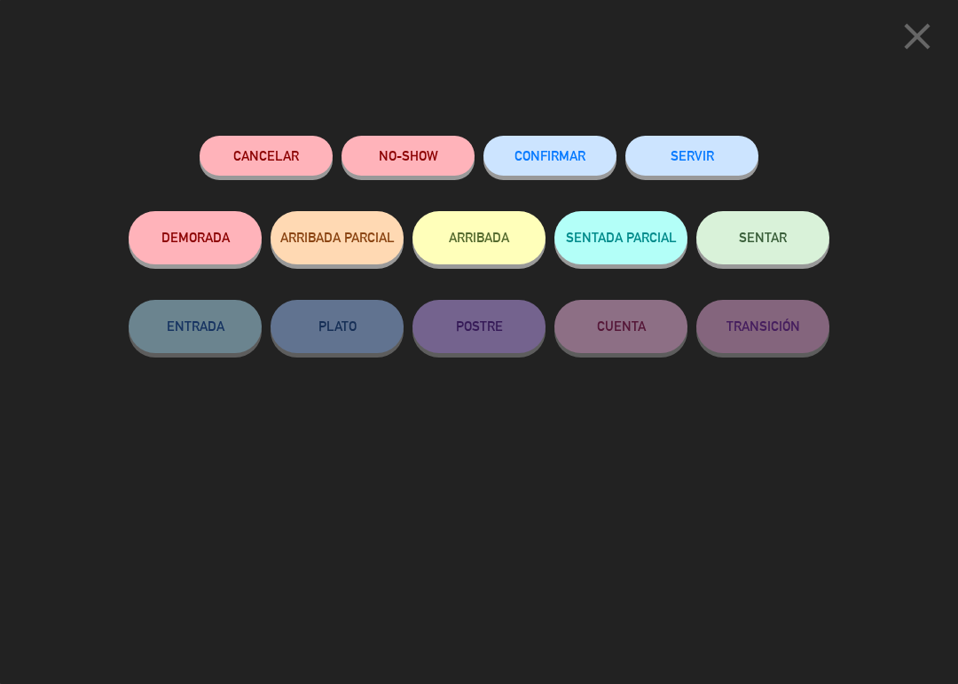
click at [549, 156] on span "CONFIRMAR" at bounding box center [549, 155] width 71 height 15
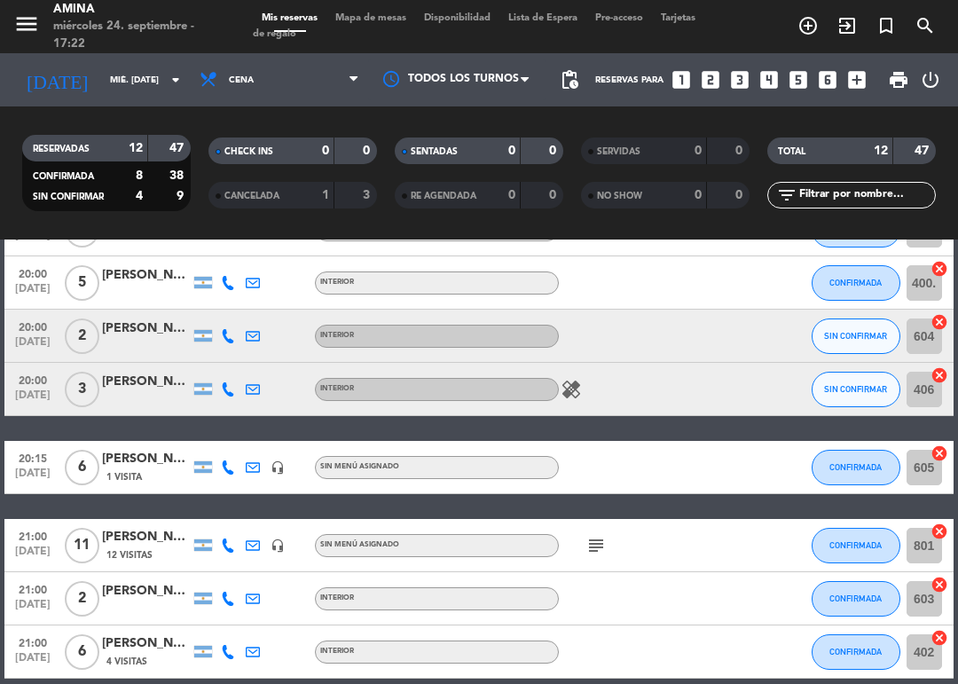
scroll to position [255, 0]
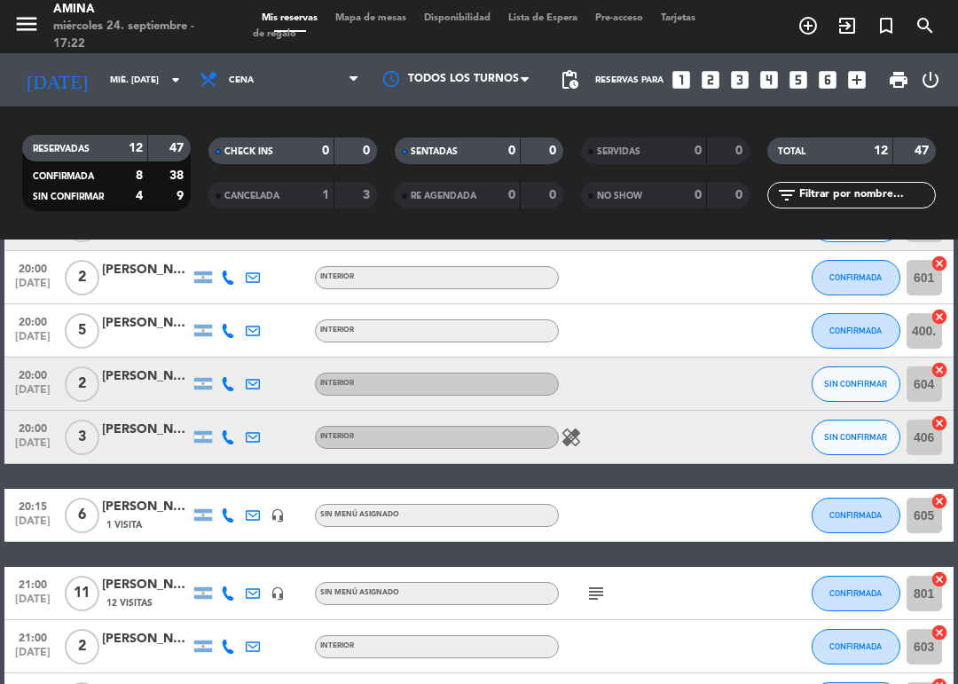
click at [845, 432] on span "SIN CONFIRMAR" at bounding box center [855, 437] width 63 height 10
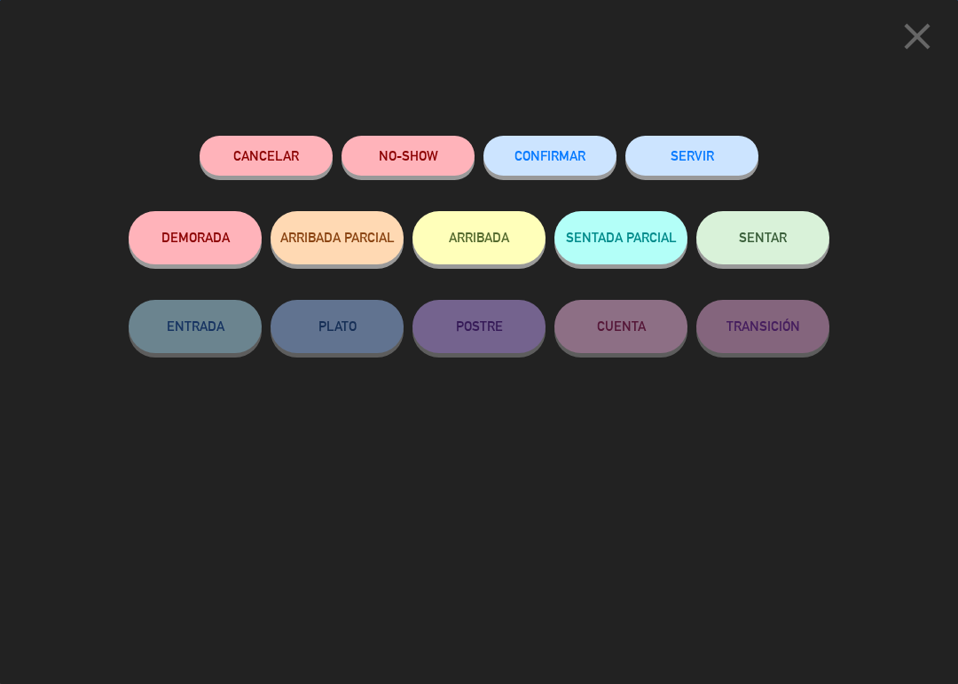
click at [578, 154] on span "CONFIRMAR" at bounding box center [549, 155] width 71 height 15
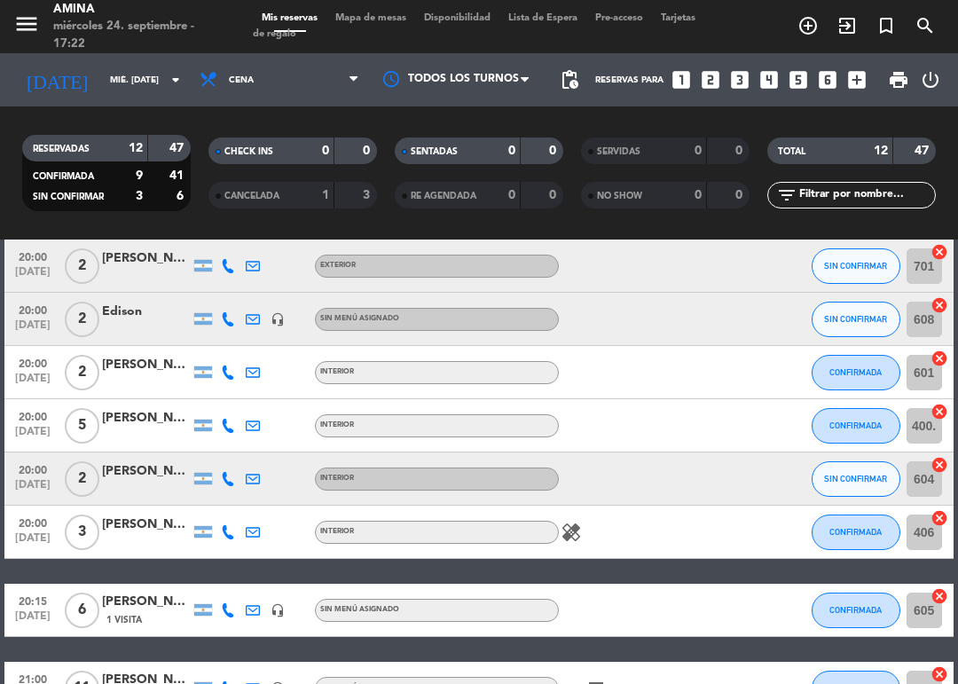
scroll to position [145, 0]
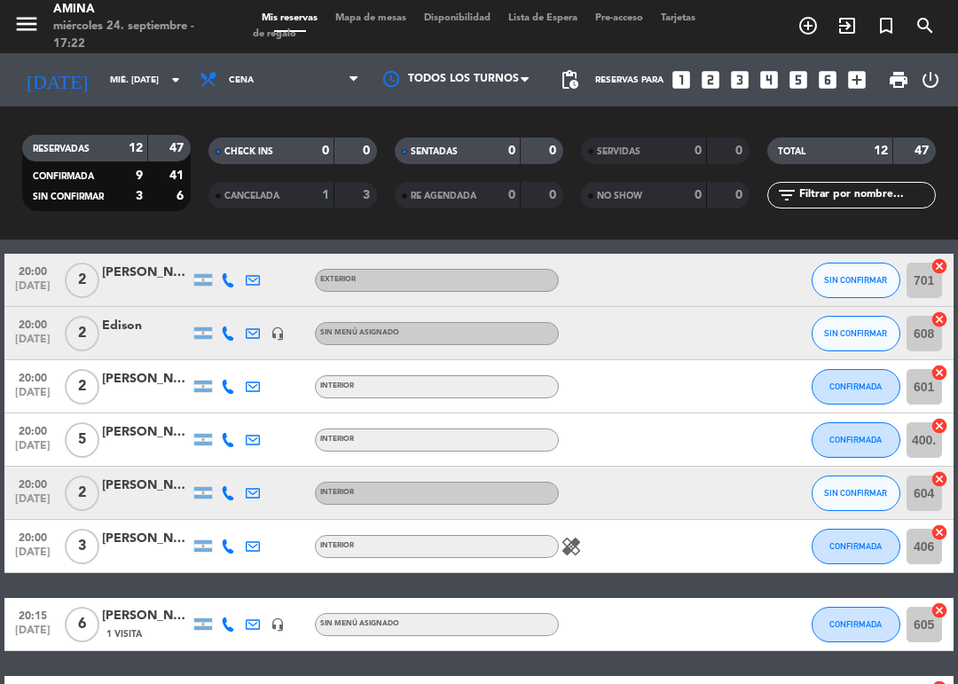
click at [859, 321] on button "SIN CONFIRMAR" at bounding box center [856, 333] width 89 height 35
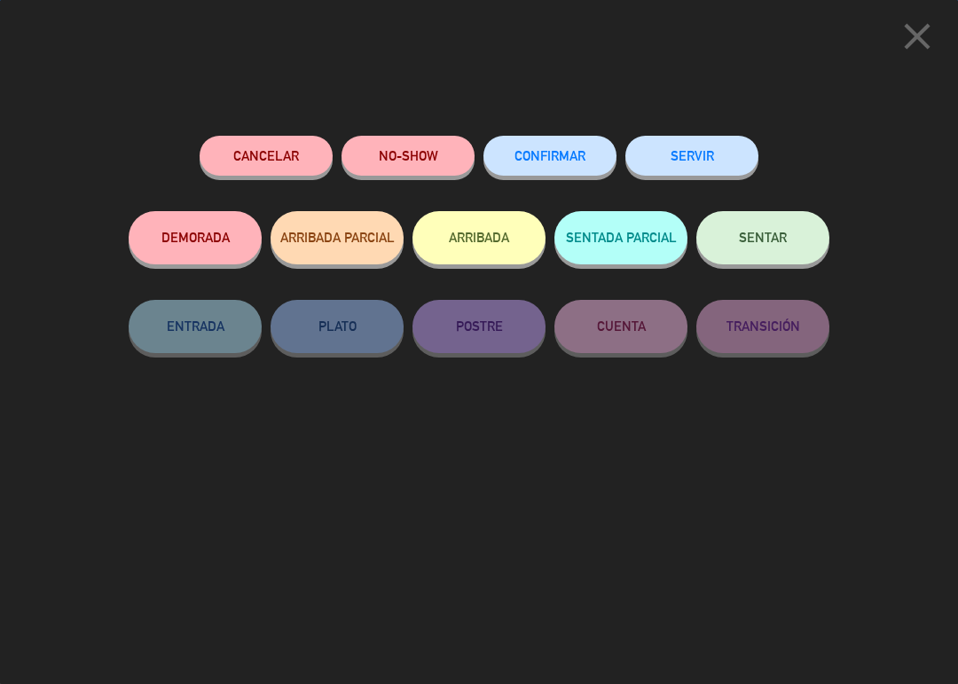
click at [562, 152] on span "CONFIRMAR" at bounding box center [549, 155] width 71 height 15
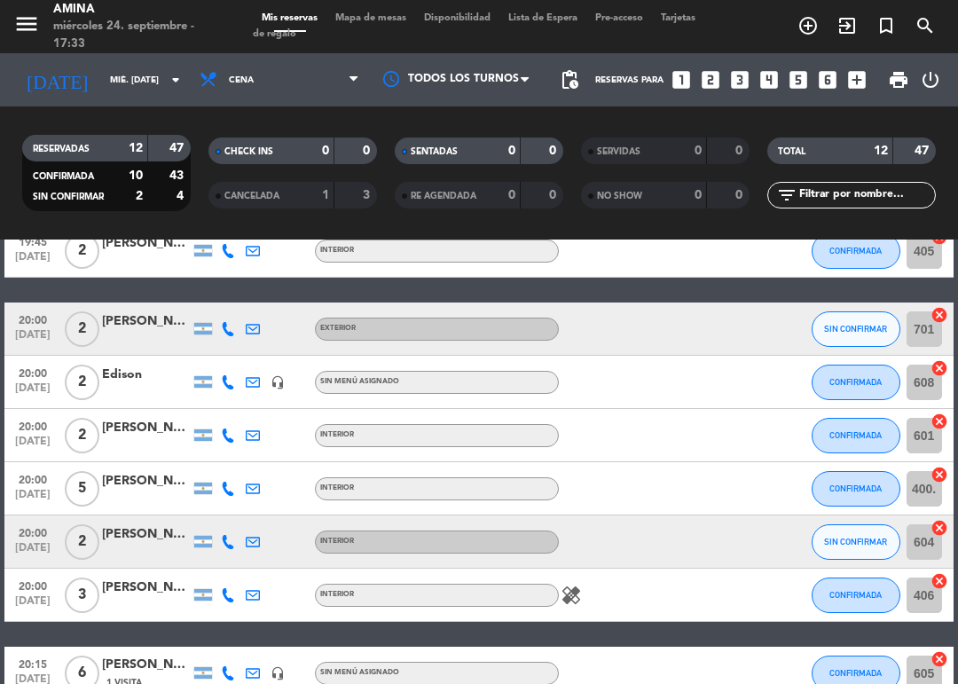
scroll to position [134, 0]
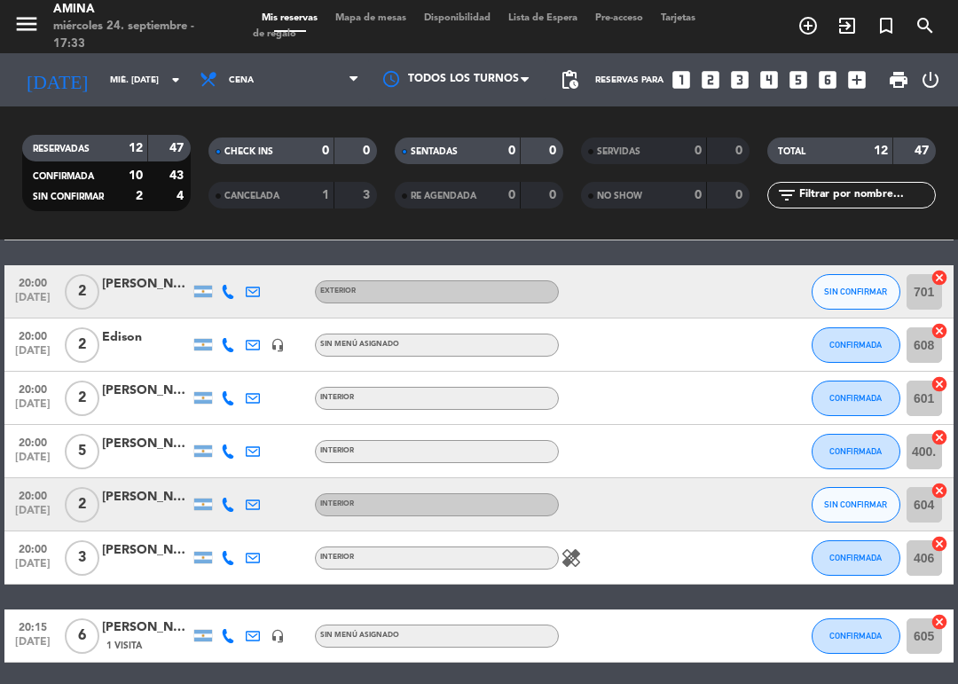
click at [154, 544] on div "[PERSON_NAME]" at bounding box center [146, 550] width 89 height 20
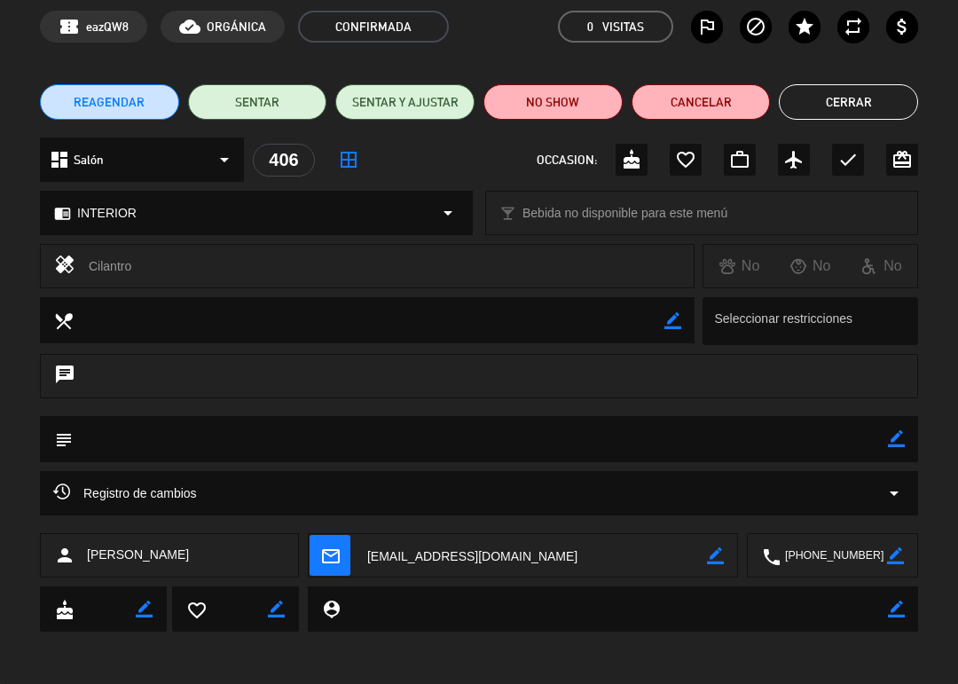
scroll to position [75, 0]
click at [893, 436] on icon "border_color" at bounding box center [896, 438] width 17 height 17
click at [789, 440] on textarea at bounding box center [480, 438] width 815 height 45
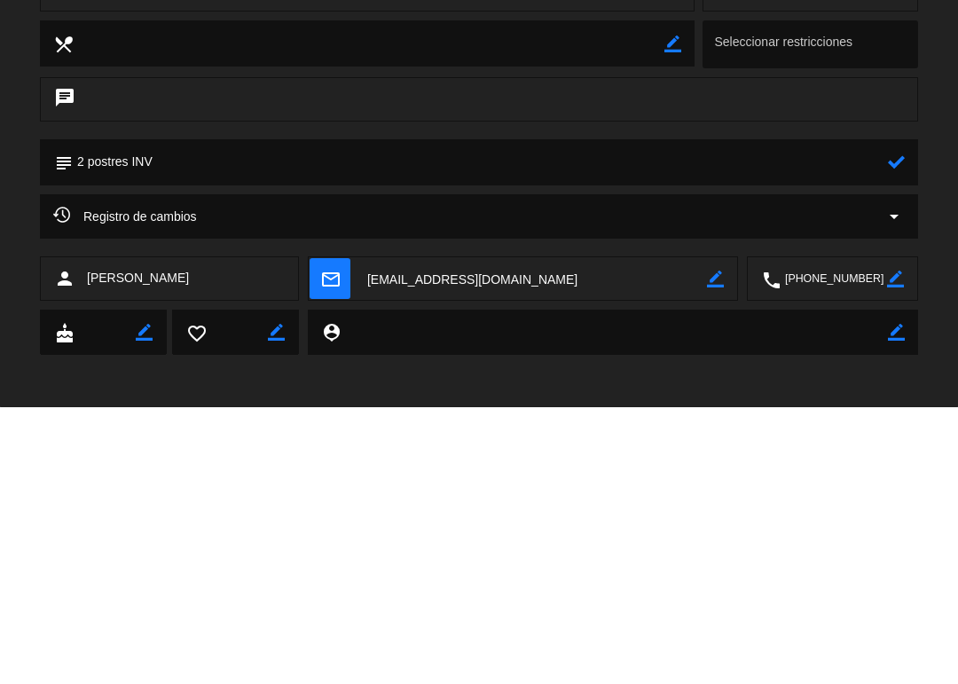
click at [896, 430] on icon at bounding box center [896, 438] width 17 height 17
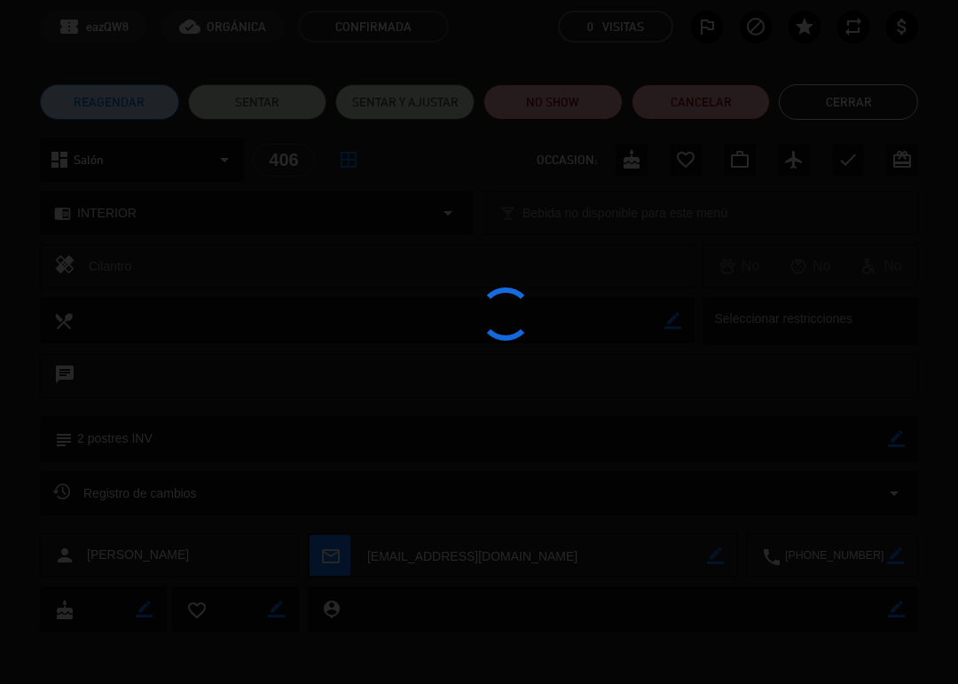
type textarea "2 postres INV"
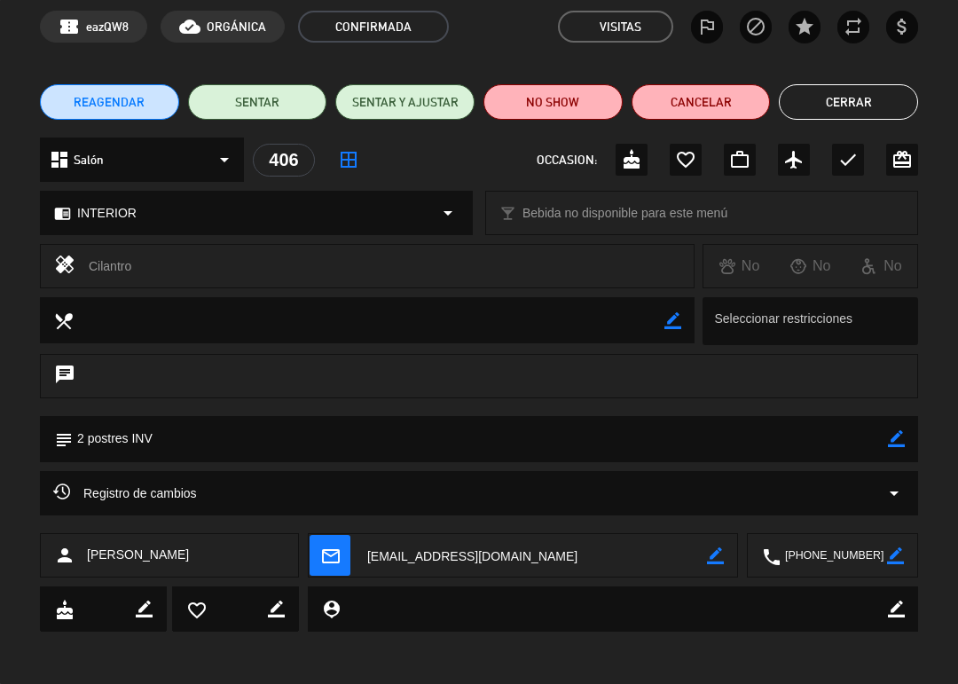
click at [855, 99] on button "Cerrar" at bounding box center [848, 101] width 139 height 35
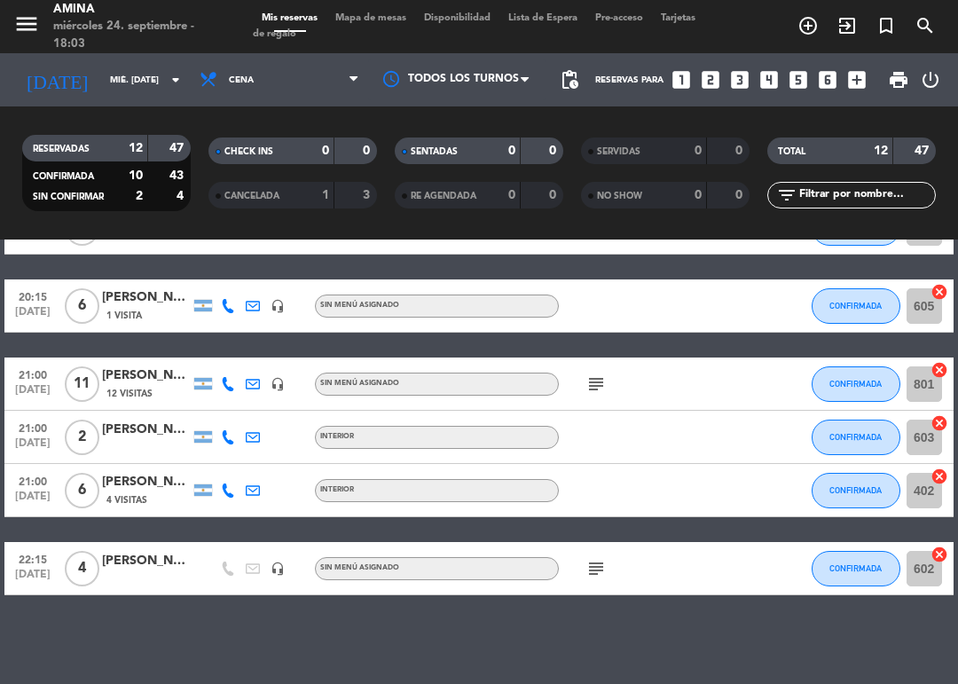
scroll to position [464, 0]
click at [565, 558] on div "subject" at bounding box center [633, 568] width 149 height 52
click at [584, 577] on span "subject" at bounding box center [596, 568] width 25 height 21
click at [596, 576] on icon "subject" at bounding box center [595, 568] width 21 height 21
click at [594, 562] on icon "subject" at bounding box center [595, 568] width 21 height 21
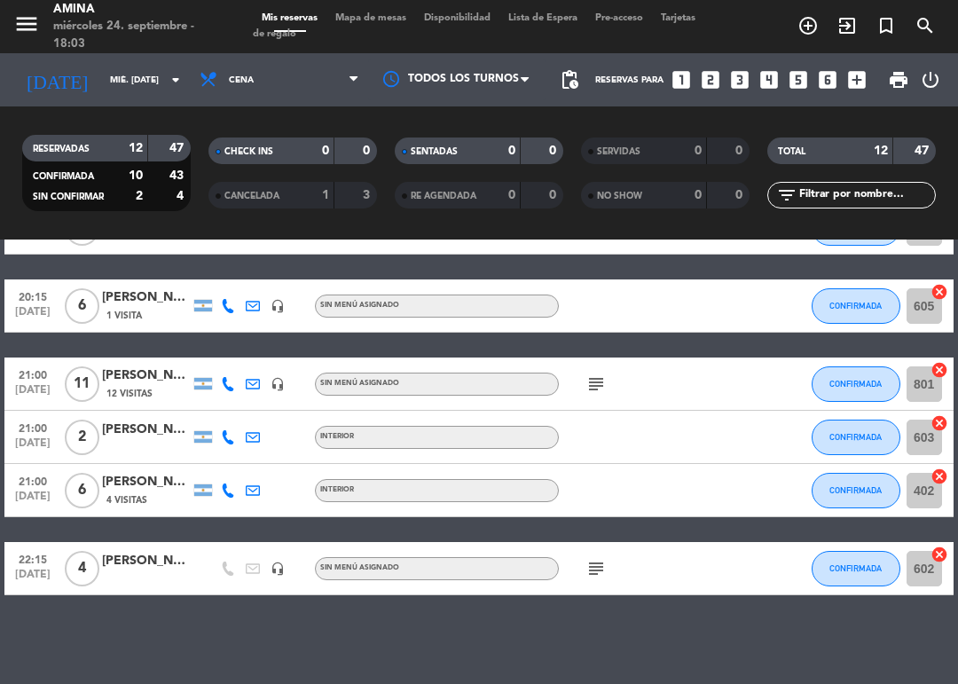
click at [606, 375] on icon "subject" at bounding box center [595, 383] width 21 height 21
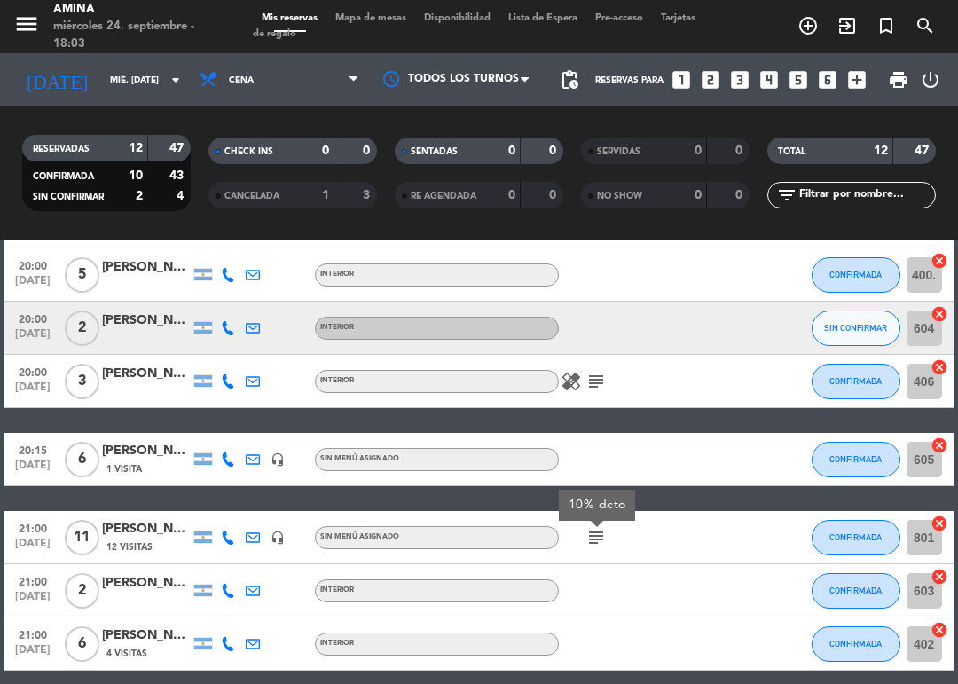
scroll to position [330, 0]
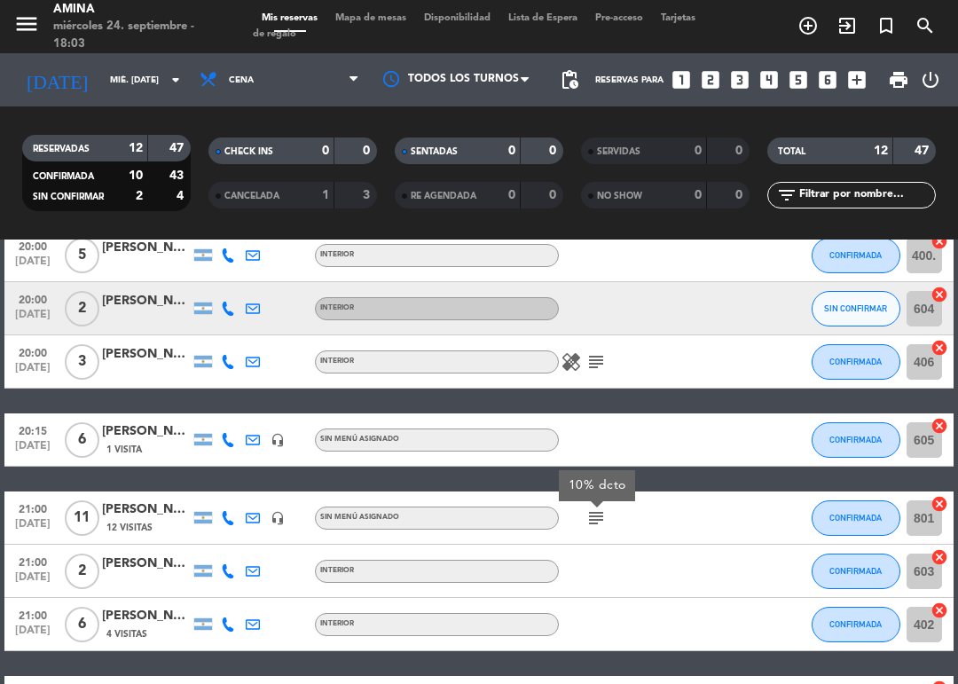
click at [690, 470] on div "19:45 [DATE] 2 [PERSON_NAME] INTERIOR CONFIRMADA 405 cancel 20:00 [DATE] 2 [PER…" at bounding box center [478, 360] width 948 height 738
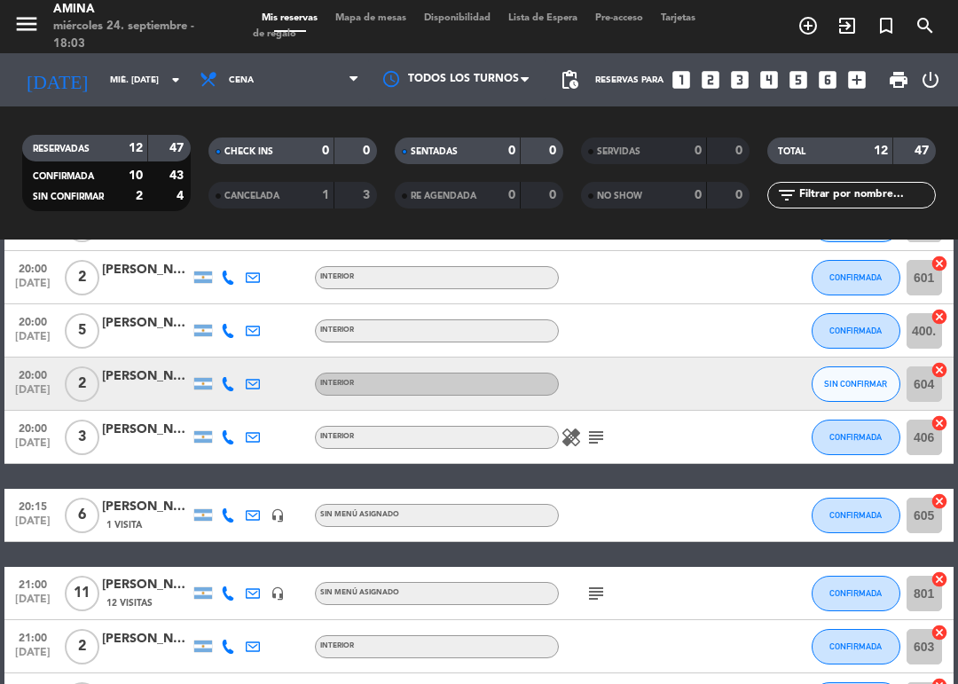
scroll to position [248, 0]
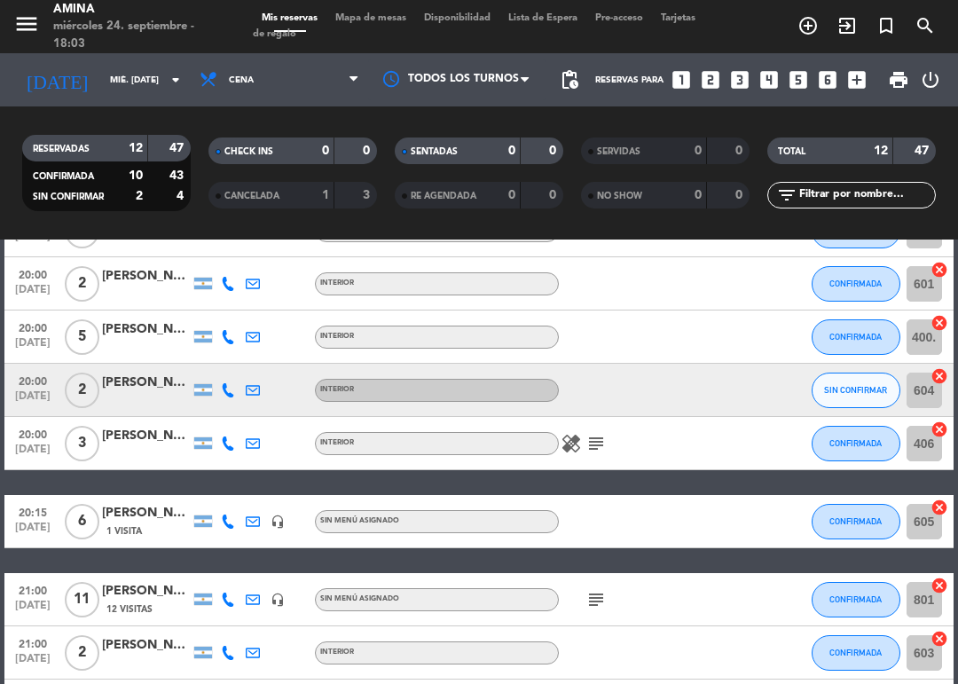
click at [598, 452] on icon "subject" at bounding box center [595, 443] width 21 height 21
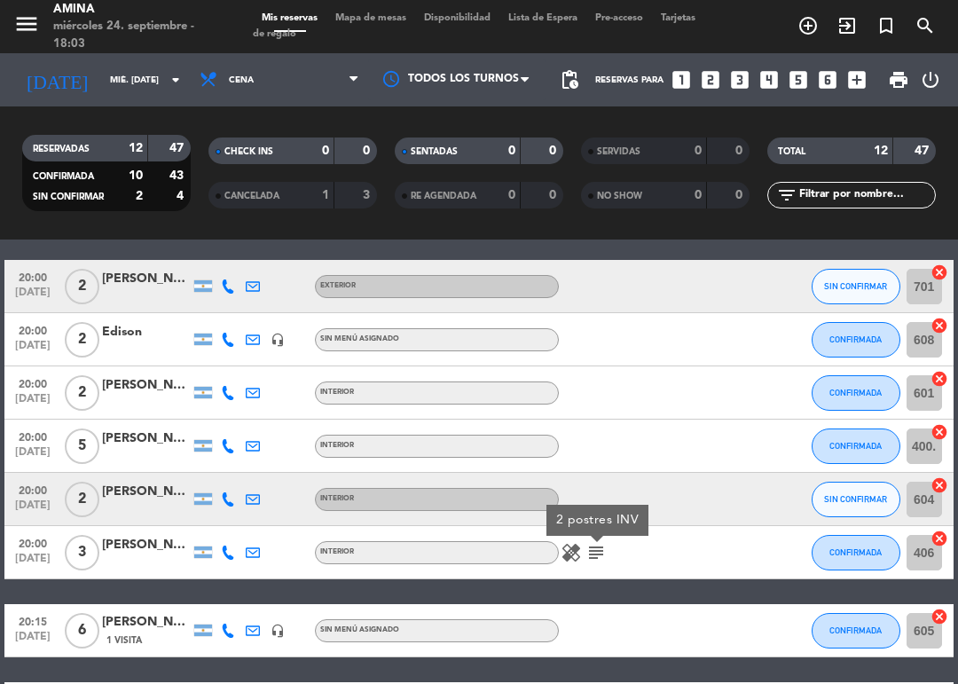
click at [668, 403] on div at bounding box center [633, 392] width 149 height 52
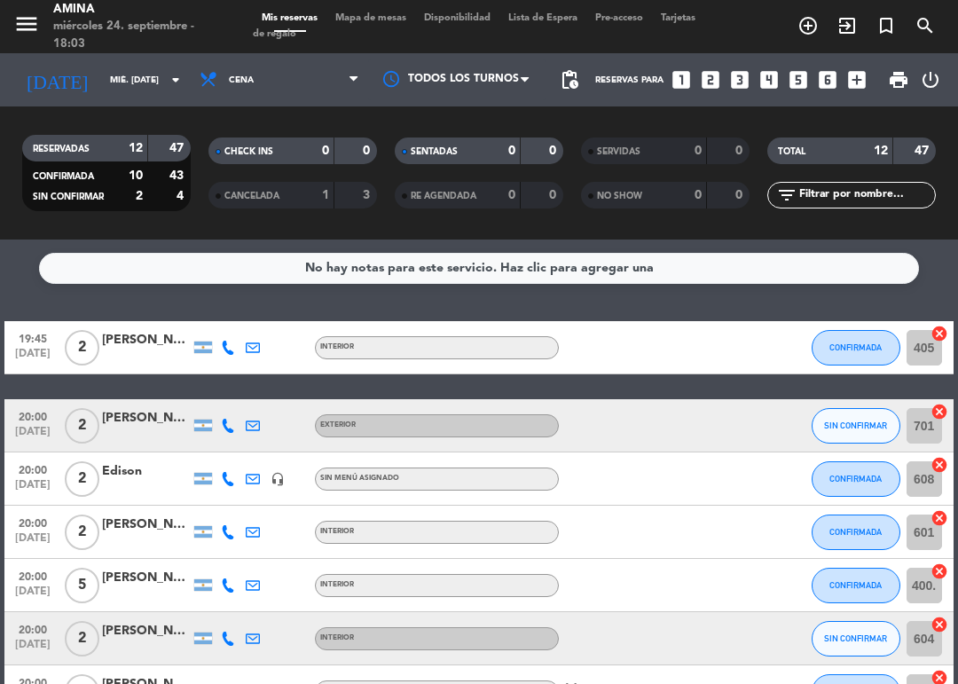
scroll to position [0, 0]
